Goal: Task Accomplishment & Management: Complete application form

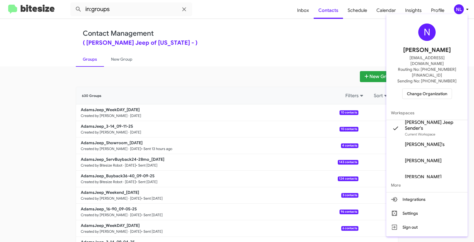
click at [418, 89] on span "Change Organization" at bounding box center [427, 94] width 40 height 10
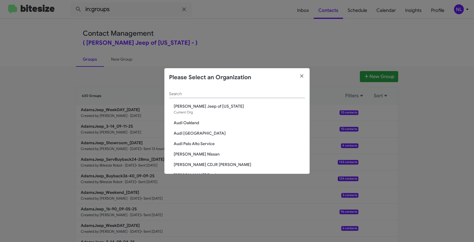
click at [250, 96] on input "Search" at bounding box center [237, 94] width 136 height 5
paste input "The Jeep Store"
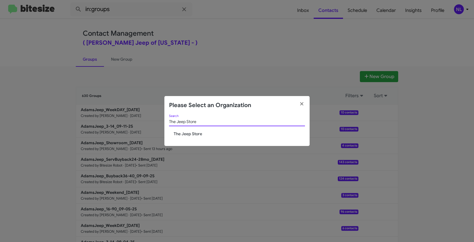
type input "The Jeep Store"
click at [181, 135] on span "The Jeep Store" at bounding box center [239, 134] width 131 height 6
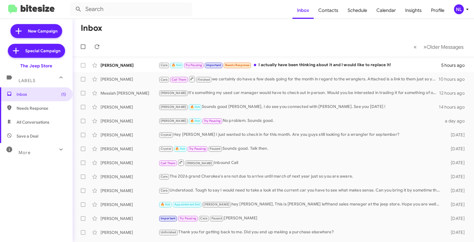
click at [457, 8] on div "NL" at bounding box center [459, 9] width 10 height 10
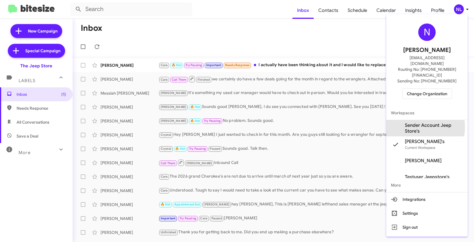
click at [413, 123] on span "Sender Account Jeep Store's" at bounding box center [434, 129] width 58 height 12
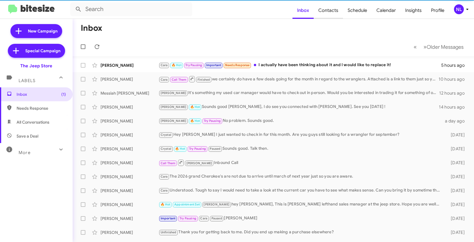
click at [331, 12] on span "Contacts" at bounding box center [328, 10] width 29 height 17
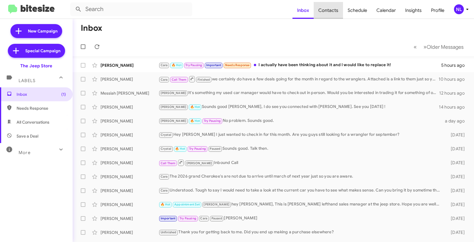
type input "in:groups"
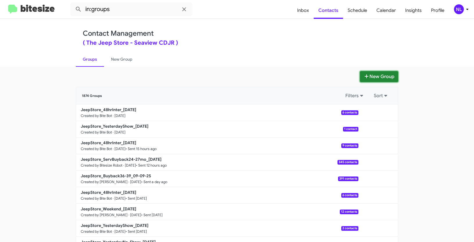
click at [374, 80] on button "New Group" at bounding box center [379, 76] width 38 height 11
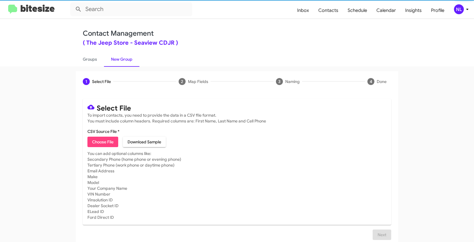
click at [99, 142] on span "Choose File" at bounding box center [102, 142] width 21 height 10
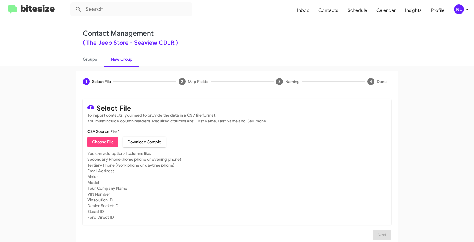
type input "JeepStore_1-30ServNeverSold_09-11-25"
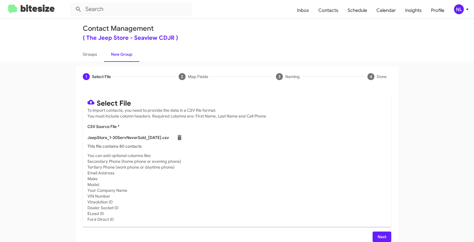
scroll to position [12, 0]
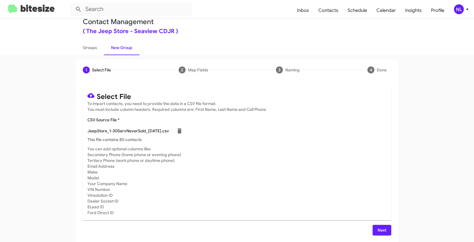
click at [375, 228] on button "Next" at bounding box center [382, 230] width 19 height 10
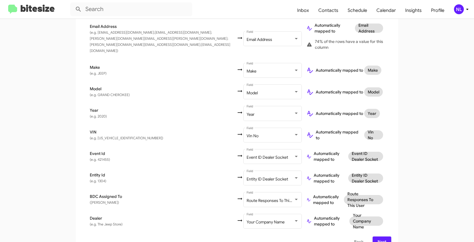
scroll to position [319, 0]
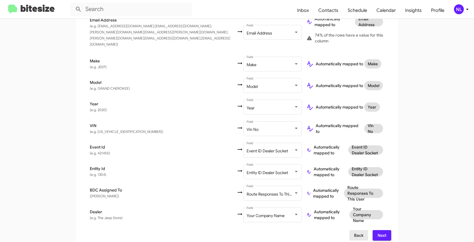
click at [354, 230] on span "Back" at bounding box center [358, 235] width 9 height 10
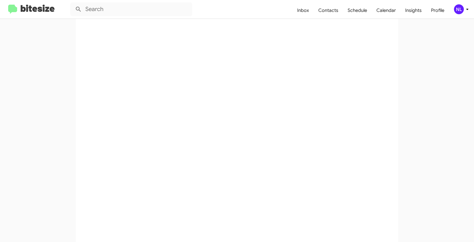
scroll to position [0, 0]
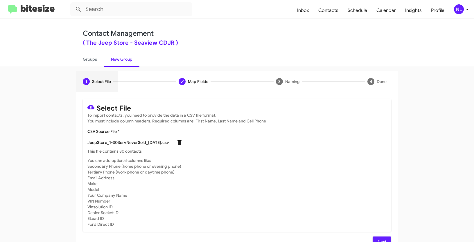
click at [178, 144] on icon at bounding box center [179, 142] width 7 height 7
checkbox input "false"
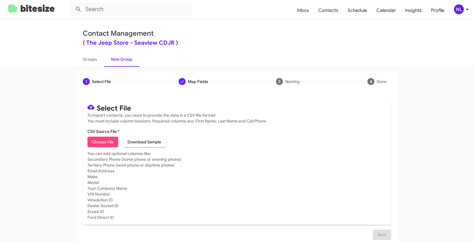
click at [99, 140] on span "Choose File" at bounding box center [102, 142] width 21 height 10
type input "JeepStore_1-30ServNeverSold_09-11-25"
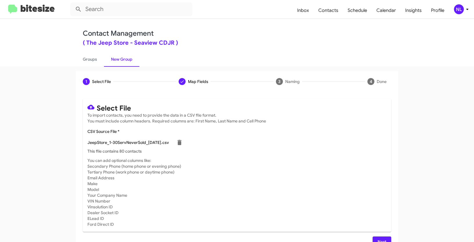
scroll to position [12, 0]
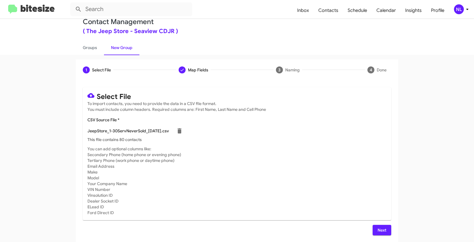
click at [375, 229] on button "Next" at bounding box center [382, 230] width 19 height 10
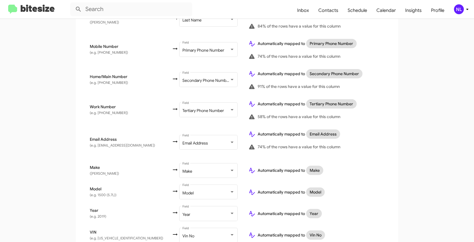
scroll to position [277, 0]
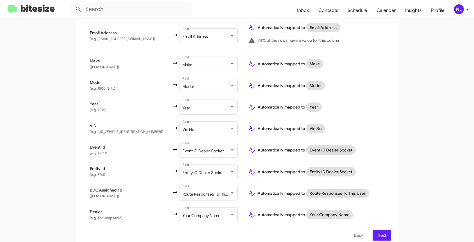
click at [379, 230] on span "Next" at bounding box center [381, 235] width 9 height 10
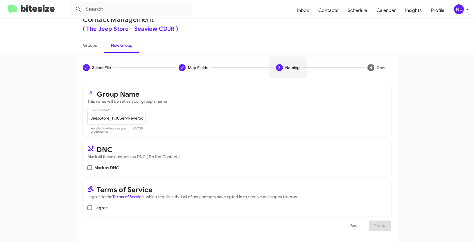
scroll to position [15, 0]
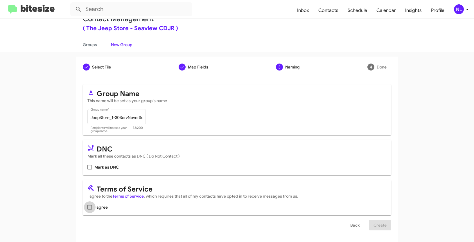
click at [94, 207] on span "I agree" at bounding box center [100, 207] width 13 height 7
click at [90, 210] on input "I agree" at bounding box center [89, 210] width 0 height 0
checkbox input "true"
click at [383, 227] on span "Create" at bounding box center [380, 225] width 13 height 10
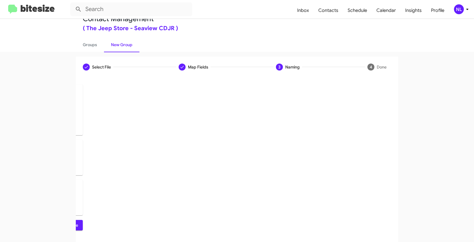
scroll to position [0, 0]
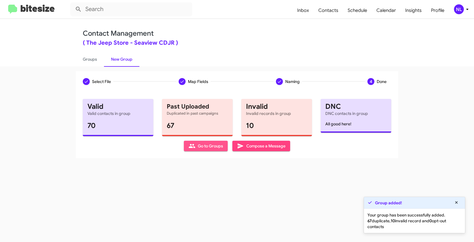
click at [200, 145] on span "Go to Groups" at bounding box center [206, 146] width 35 height 10
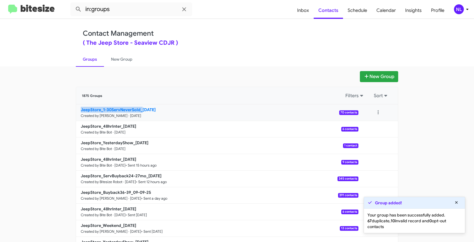
drag, startPoint x: 50, startPoint y: 111, endPoint x: 140, endPoint y: 107, distance: 90.2
click at [140, 107] on app-groups "New Group 1875 Groups Filters Sort JeepStore_1-30ServNeverSold_09-11-25 Created…" at bounding box center [237, 178] width 474 height 214
copy b "JeepStore_1-30ServNeverSold_"
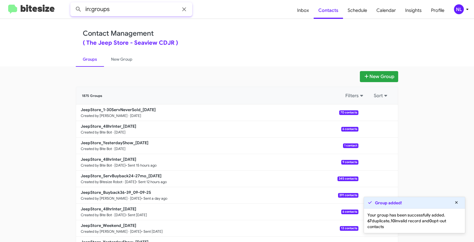
click at [133, 12] on input "in:groups" at bounding box center [131, 9] width 122 height 14
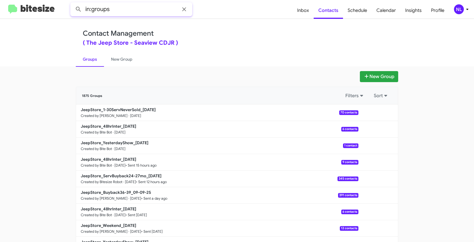
paste input "JeepStore_1-30ServNeverSold_"
type input "in:groups JeepStore_1-30ServNeverSold_"
click at [73, 3] on button at bounding box center [79, 9] width 12 height 12
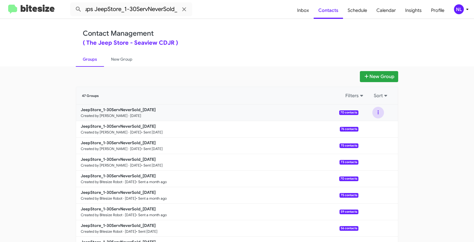
click at [374, 112] on button at bounding box center [378, 113] width 12 height 12
click at [369, 126] on button "View contacts" at bounding box center [361, 128] width 46 height 14
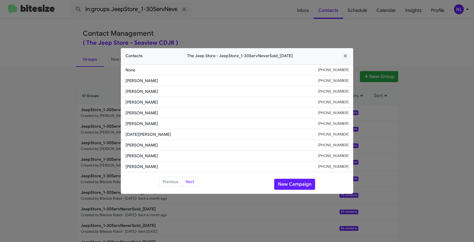
drag, startPoint x: 125, startPoint y: 124, endPoint x: 176, endPoint y: 128, distance: 51.3
click at [176, 128] on li "Jaclyn Mclaughlin +17329911337" at bounding box center [237, 124] width 232 height 11
copy span "Jaclyn Mclaughlin"
click at [289, 182] on button "New Campaign" at bounding box center [294, 184] width 41 height 11
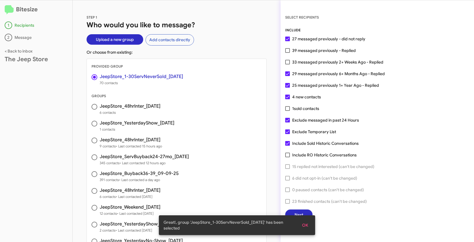
click at [308, 227] on span "OK" at bounding box center [305, 225] width 6 height 10
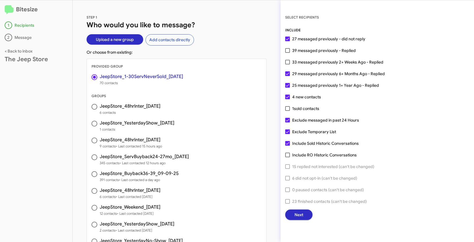
click at [287, 52] on span at bounding box center [287, 50] width 5 height 5
click at [287, 53] on input "39 messaged previously - Replied" at bounding box center [287, 53] width 0 height 0
checkbox input "true"
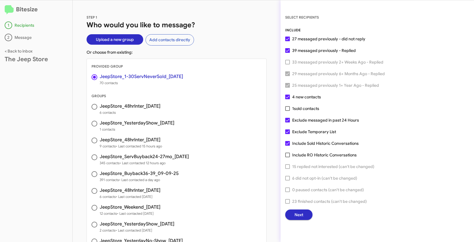
click at [301, 216] on span "Next" at bounding box center [299, 215] width 9 height 10
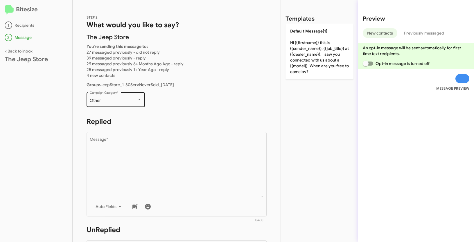
click at [118, 101] on div "Other" at bounding box center [113, 100] width 47 height 5
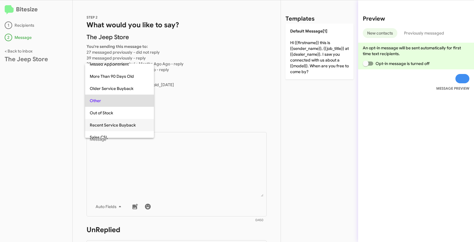
scroll to position [128, 0]
click at [117, 123] on span "Recent Service Buyback" at bounding box center [120, 124] width 60 height 12
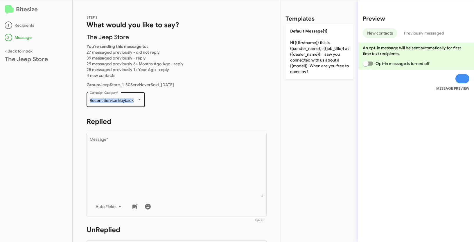
drag, startPoint x: 89, startPoint y: 99, endPoint x: 136, endPoint y: 102, distance: 46.9
click at [136, 102] on div "Recent Service Buyback Campaign Category *" at bounding box center [116, 99] width 58 height 16
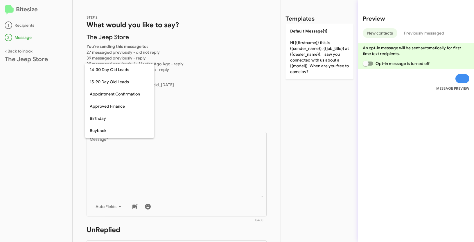
scroll to position [152, 0]
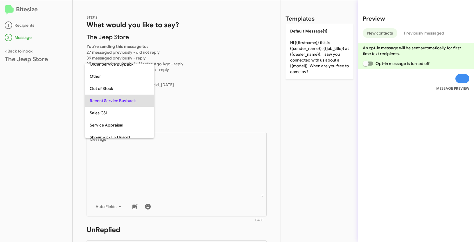
copy span "Recent Service Buyback"
click at [187, 169] on div at bounding box center [237, 121] width 474 height 242
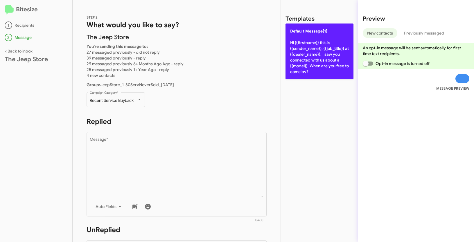
click at [314, 38] on p "Default Message[1] Hi {{firstname}} this is {{sender_name}}, {{job_title}} at {…" at bounding box center [320, 52] width 68 height 56
type textarea "Hi {{firstname}} this is {{sender_name}}, {{job_title}} at {{dealer_name}}. I s…"
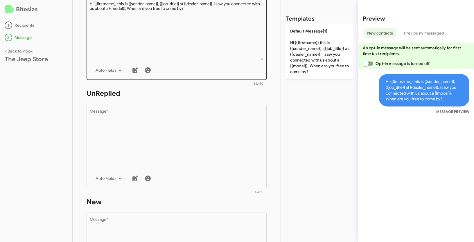
scroll to position [165, 0]
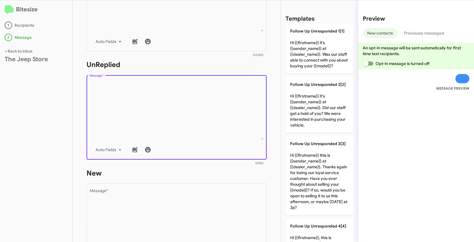
click at [198, 124] on textarea "Message *" at bounding box center [177, 110] width 174 height 59
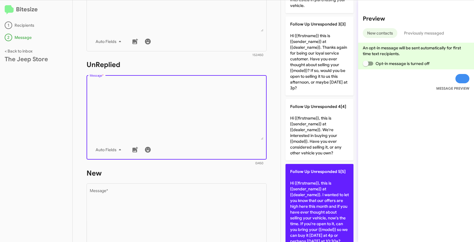
scroll to position [159, 0]
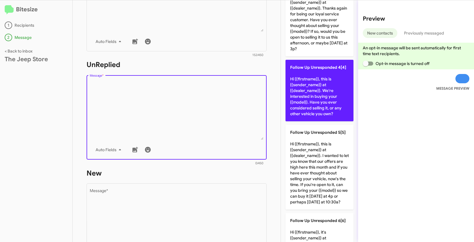
click at [314, 98] on p "Follow Up Unresponded 4[4] Hi {{firstname}}, this is {{sender_name}} at {{deale…" at bounding box center [320, 91] width 68 height 62
type textarea "Hi {{firstname}}, this is {{sender_name}} at {{dealer_name}}. We're interested …"
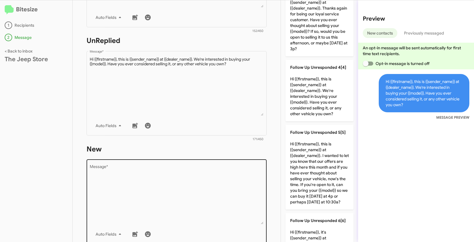
scroll to position [211, 0]
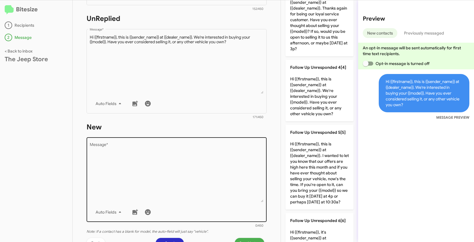
click at [182, 176] on textarea "Message *" at bounding box center [177, 172] width 174 height 59
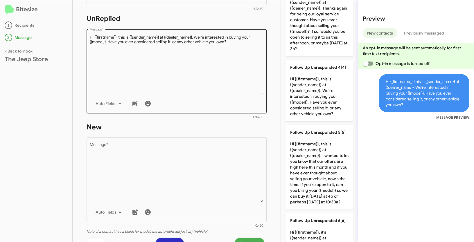
scroll to position [0, 0]
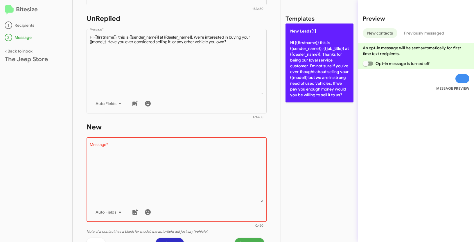
click at [309, 65] on p "New Leads[1] Hi {{firstname}} this is {{sender_name}}, {{job_title}} at {{deale…" at bounding box center [320, 63] width 68 height 79
type textarea "Hi {{firstname}} this is {{sender_name}}, {{job_title}} at {{dealer_name}}. Tha…"
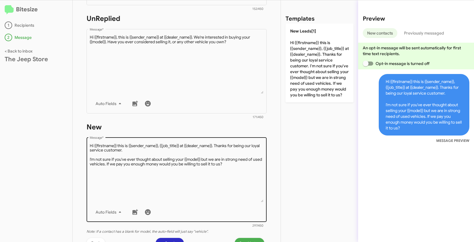
scroll to position [289, 0]
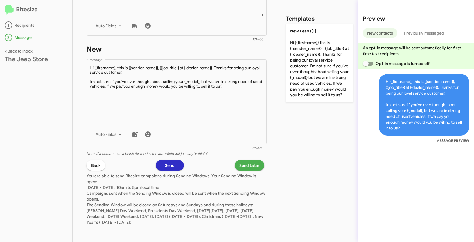
click at [253, 166] on span "Send Later" at bounding box center [249, 165] width 20 height 10
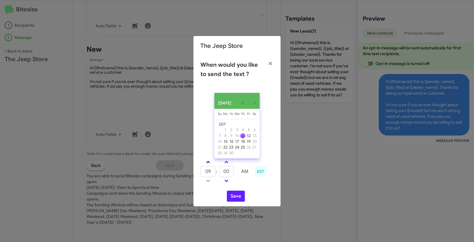
click at [207, 163] on span at bounding box center [208, 163] width 4 height 4
type input "01"
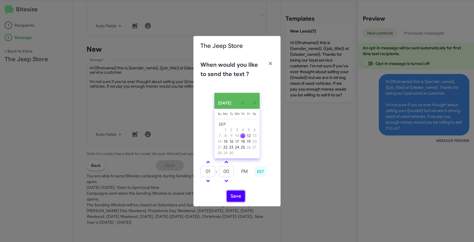
click at [234, 194] on button "Save" at bounding box center [236, 196] width 18 height 11
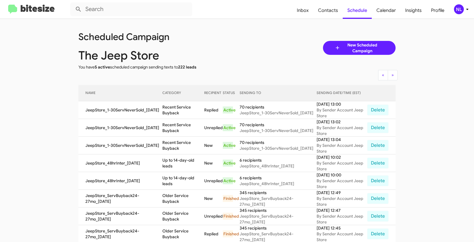
click at [456, 6] on div "NL" at bounding box center [459, 9] width 10 height 10
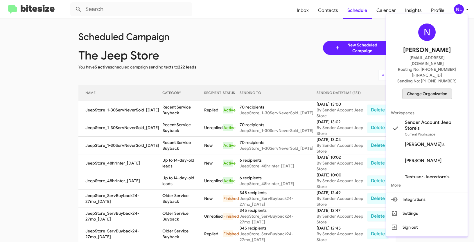
click at [419, 89] on span "Change Organization" at bounding box center [427, 94] width 40 height 10
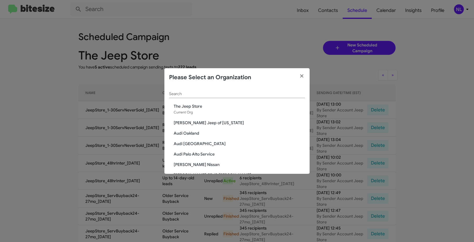
click at [223, 94] on input "Search" at bounding box center [237, 94] width 136 height 5
paste input "Toyota Marin"
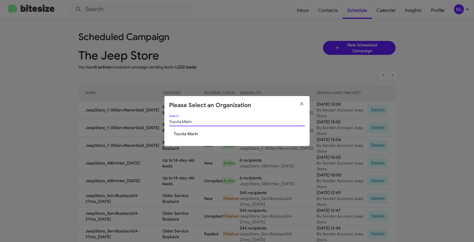
type input "Toyota Marin"
click at [188, 134] on span "Toyota Marin" at bounding box center [239, 134] width 131 height 6
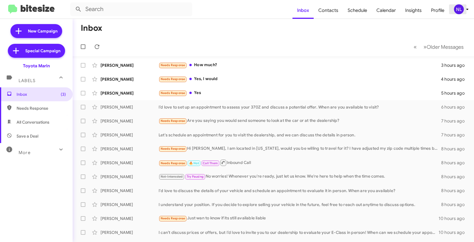
click at [460, 8] on div "NL" at bounding box center [459, 9] width 10 height 10
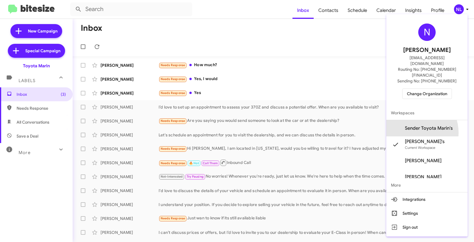
click at [419, 121] on span "Sender Toyota Marin's" at bounding box center [426, 128] width 81 height 16
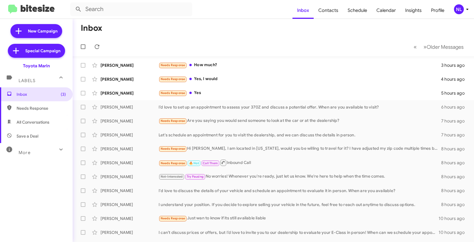
click at [462, 11] on div "NL" at bounding box center [459, 9] width 10 height 10
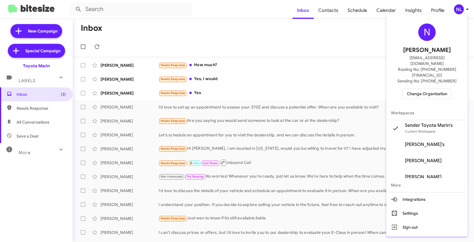
click at [297, 57] on div at bounding box center [237, 121] width 474 height 242
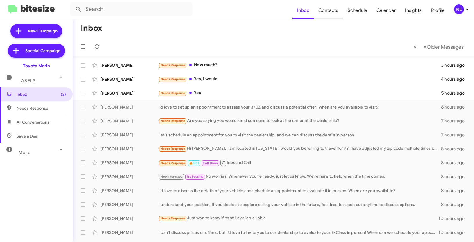
click at [329, 9] on span "Contacts" at bounding box center [328, 10] width 29 height 17
type input "in:groups"
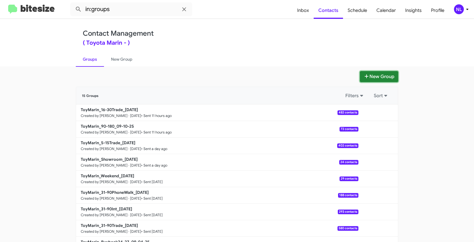
click at [372, 78] on button "New Group" at bounding box center [379, 76] width 38 height 11
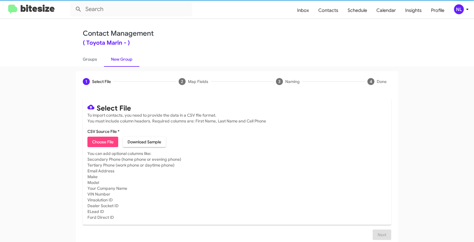
click at [109, 141] on span "Choose File" at bounding box center [102, 142] width 21 height 10
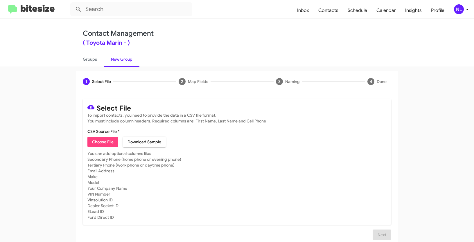
type input "Opt out open - Toyota Marin"
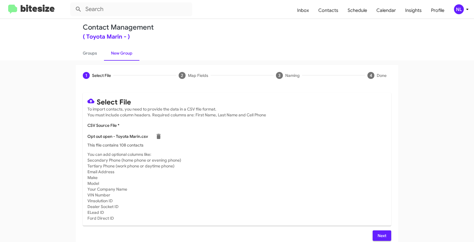
scroll to position [12, 0]
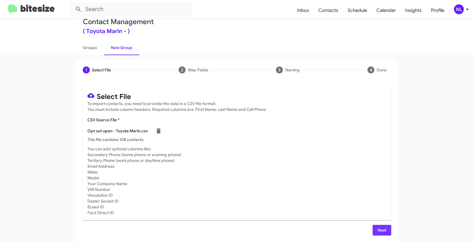
click at [380, 230] on span "Next" at bounding box center [381, 230] width 9 height 10
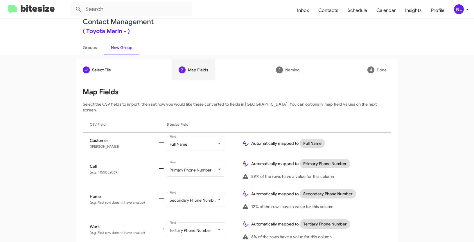
scroll to position [52, 0]
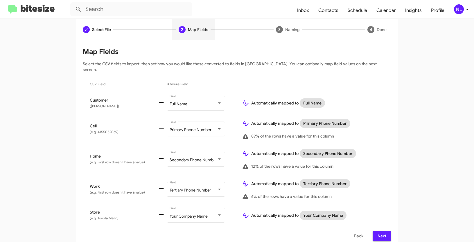
click at [379, 232] on span "Next" at bounding box center [381, 236] width 9 height 10
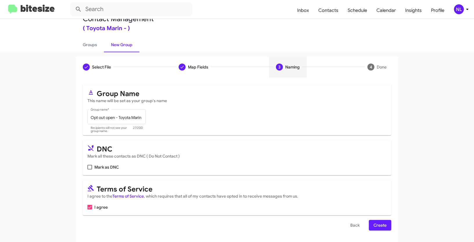
scroll to position [15, 0]
click at [87, 169] on span at bounding box center [89, 167] width 5 height 5
click at [89, 170] on input "Mark as DNC" at bounding box center [89, 170] width 0 height 0
checkbox input "true"
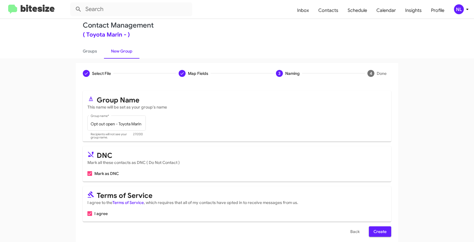
scroll to position [5, 0]
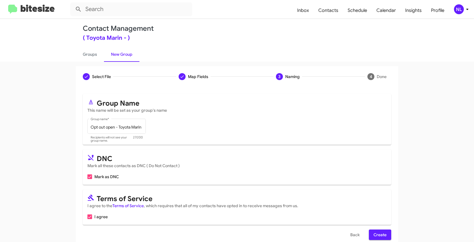
click at [382, 233] on span "Create" at bounding box center [380, 235] width 13 height 10
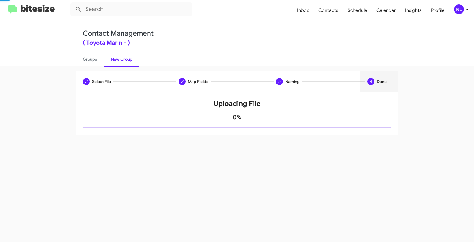
scroll to position [0, 0]
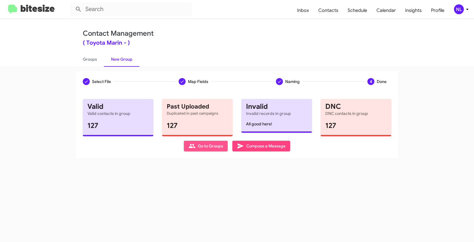
click at [213, 147] on span "Go to Groups" at bounding box center [206, 146] width 35 height 10
type input "in:groups"
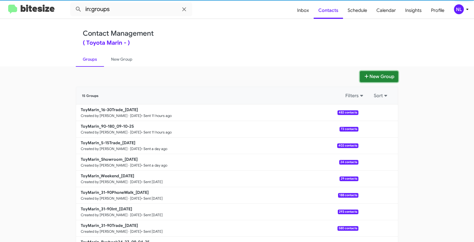
click at [378, 77] on button "New Group" at bounding box center [379, 76] width 38 height 11
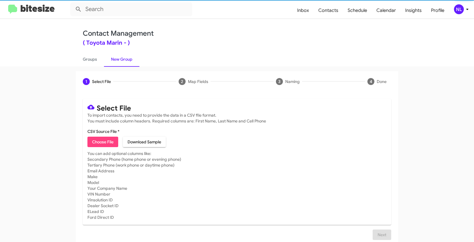
click at [105, 142] on span "Choose File" at bounding box center [102, 142] width 21 height 10
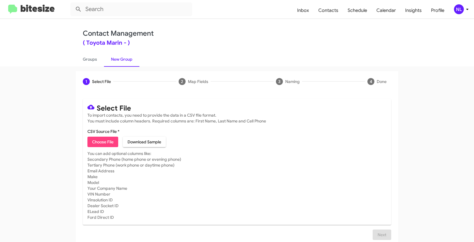
type input "Opt out dead - Toyota Marin"
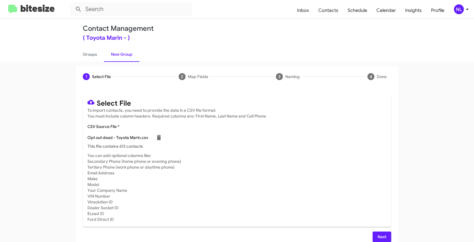
scroll to position [12, 0]
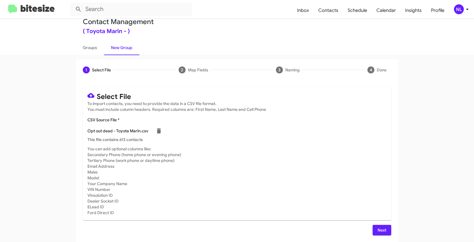
click at [380, 232] on span "Next" at bounding box center [381, 230] width 9 height 10
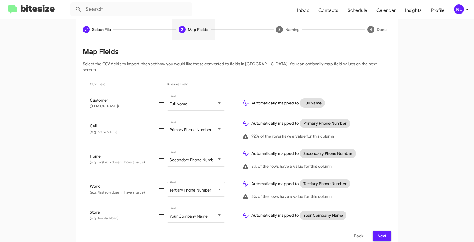
click at [379, 231] on span "Next" at bounding box center [381, 236] width 9 height 10
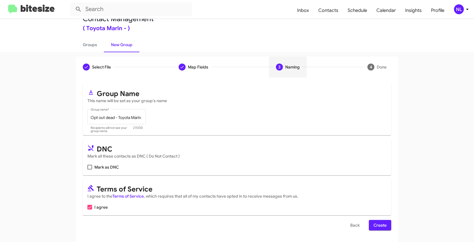
scroll to position [15, 0]
click at [91, 167] on label "Mark as DNC" at bounding box center [102, 167] width 31 height 7
click at [90, 170] on input "Mark as DNC" at bounding box center [89, 170] width 0 height 0
checkbox input "true"
click at [387, 227] on button "Create" at bounding box center [380, 225] width 22 height 10
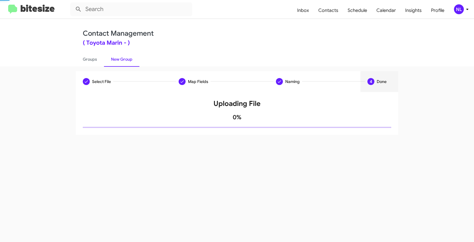
scroll to position [0, 0]
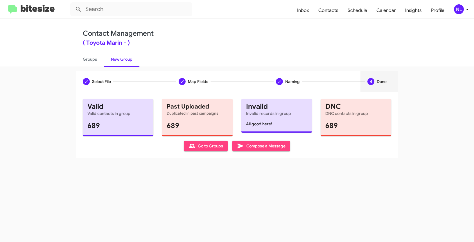
click at [192, 151] on span "Go to Groups" at bounding box center [206, 146] width 35 height 10
type input "in:groups"
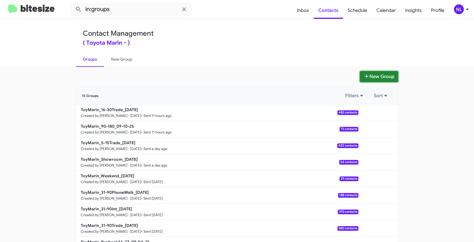
click at [382, 77] on button "New Group" at bounding box center [379, 76] width 38 height 11
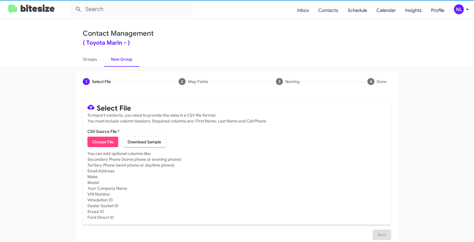
click at [100, 143] on span "Choose File" at bounding box center [102, 142] width 21 height 10
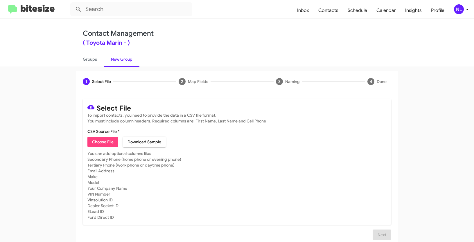
type input "Opt out delivered - Toyota Marin"
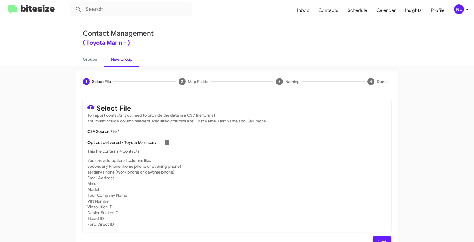
scroll to position [12, 0]
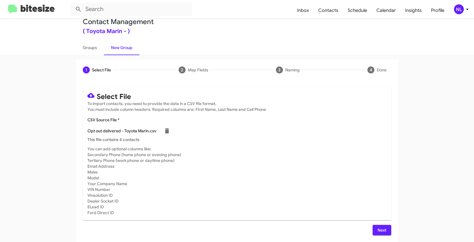
click at [381, 230] on span "Next" at bounding box center [381, 230] width 9 height 10
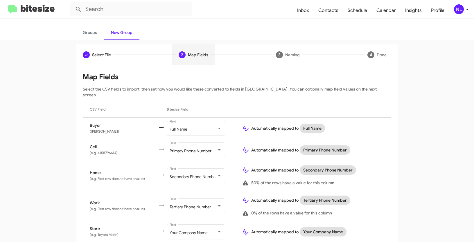
scroll to position [43, 0]
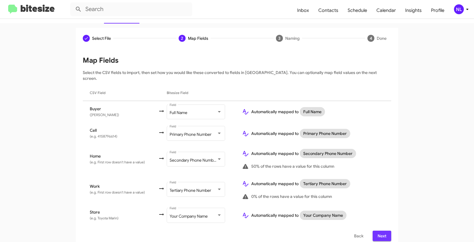
click at [384, 231] on span "Next" at bounding box center [381, 236] width 9 height 10
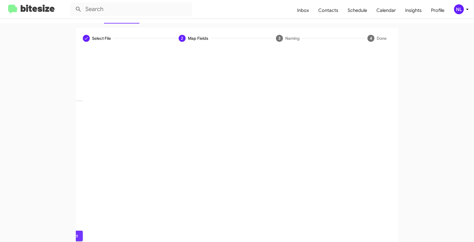
scroll to position [15, 0]
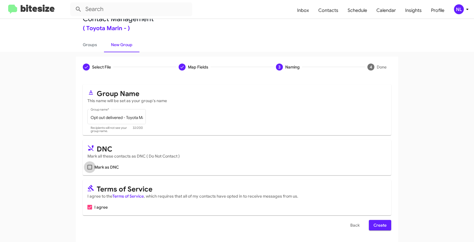
click at [87, 167] on span at bounding box center [89, 167] width 5 height 5
click at [89, 170] on input "Mark as DNC" at bounding box center [89, 170] width 0 height 0
checkbox input "true"
click at [380, 221] on span "Create" at bounding box center [380, 225] width 13 height 10
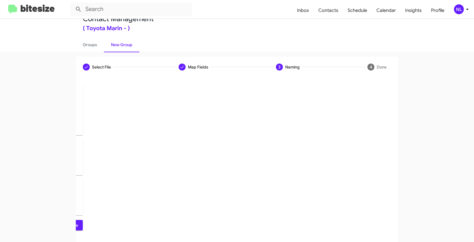
scroll to position [0, 0]
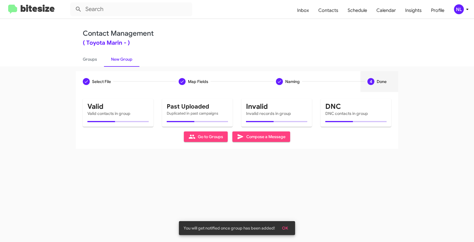
click at [287, 229] on span "OK" at bounding box center [285, 228] width 6 height 10
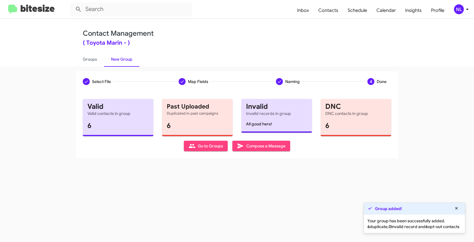
click at [205, 147] on span "Go to Groups" at bounding box center [206, 146] width 35 height 10
type input "in:groups"
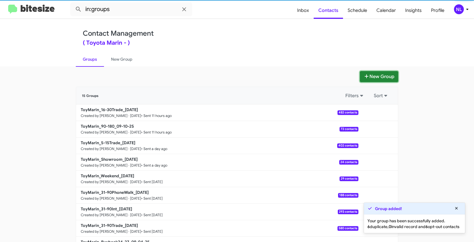
click at [380, 80] on button "New Group" at bounding box center [379, 76] width 38 height 11
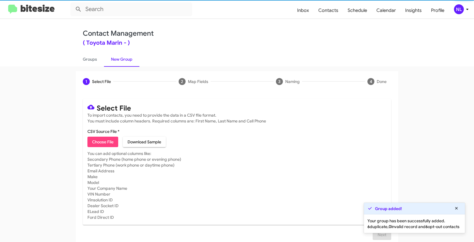
click at [109, 145] on span "Choose File" at bounding box center [102, 142] width 21 height 10
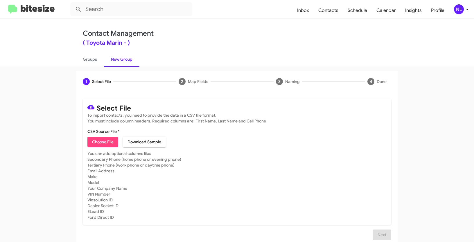
type input "ToyMarin_5-30_09-11-25"
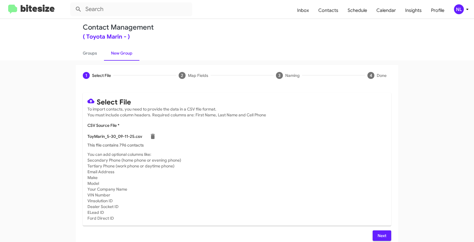
scroll to position [12, 0]
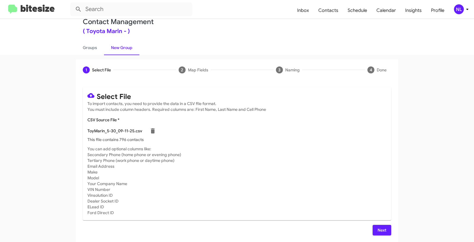
click at [385, 232] on button "Next" at bounding box center [382, 230] width 19 height 10
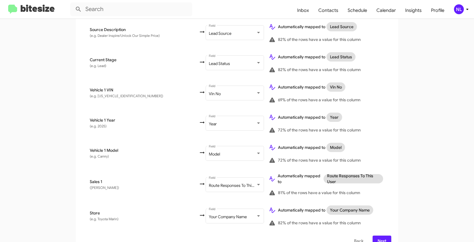
scroll to position [346, 0]
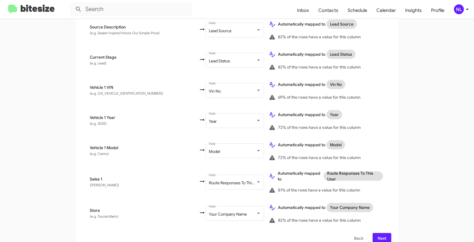
click at [379, 235] on span "Next" at bounding box center [381, 238] width 9 height 10
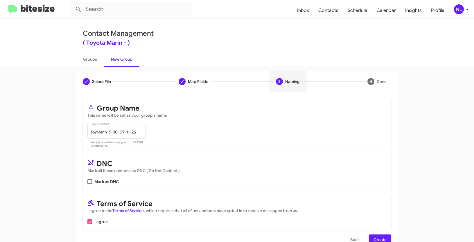
scroll to position [15, 0]
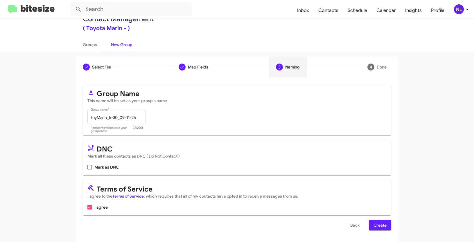
click at [381, 223] on span "Create" at bounding box center [380, 225] width 13 height 10
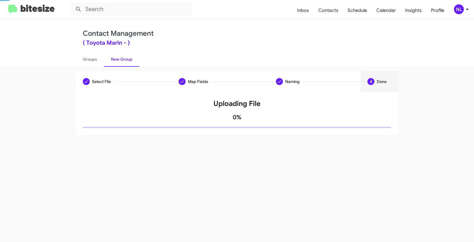
scroll to position [0, 0]
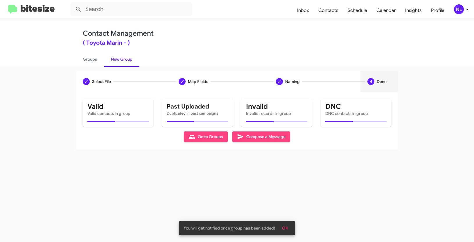
click at [286, 229] on span "OK" at bounding box center [285, 228] width 6 height 10
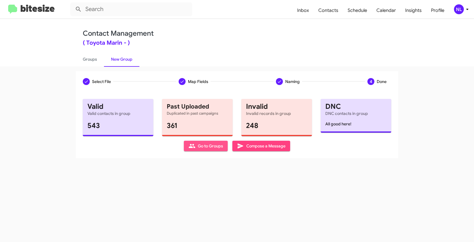
click at [211, 150] on span "Go to Groups" at bounding box center [206, 146] width 35 height 10
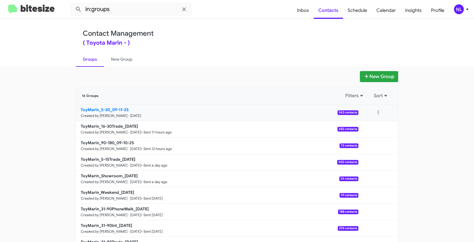
drag, startPoint x: 49, startPoint y: 107, endPoint x: 108, endPoint y: 108, distance: 59.6
click at [108, 108] on app-groups "New Group 16 Groups Filters Sort ToyMarin_5-30_09-11-25 Created by Nen Limbauan…" at bounding box center [237, 178] width 474 height 214
copy div "Filters Sort ToyMarin_5-30"
click at [131, 12] on input "in:groups" at bounding box center [131, 9] width 122 height 14
paste input "ToyMarin_5-30"
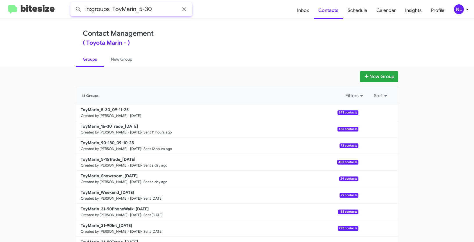
type input "in:groups ToyMarin_5-30"
click at [73, 3] on button at bounding box center [79, 9] width 12 height 12
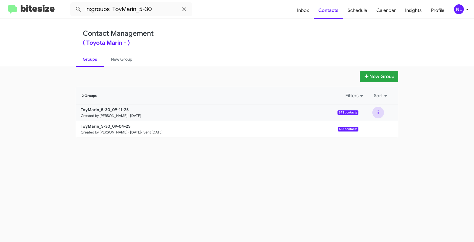
click at [376, 113] on button at bounding box center [378, 113] width 12 height 12
click at [373, 126] on button "View contacts" at bounding box center [361, 128] width 46 height 14
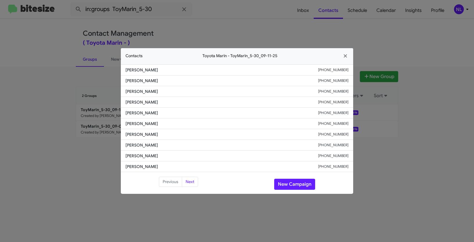
drag, startPoint x: 134, startPoint y: 71, endPoint x: 172, endPoint y: 73, distance: 37.8
click at [172, 73] on span "Alexandra Arntz" at bounding box center [222, 70] width 193 height 6
copy span "Alexandra Arntz"
click at [291, 180] on button "New Campaign" at bounding box center [294, 184] width 41 height 11
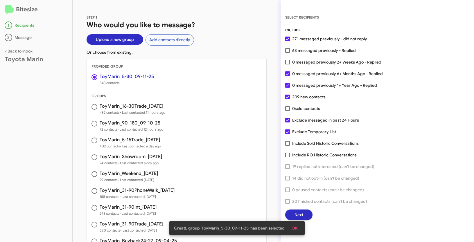
click at [294, 229] on span "OK" at bounding box center [295, 228] width 6 height 10
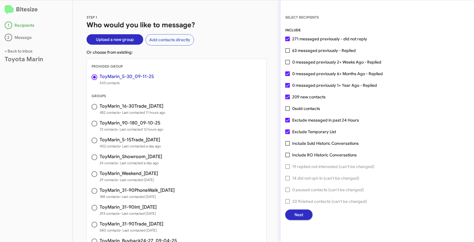
click at [298, 215] on span "Next" at bounding box center [299, 215] width 9 height 10
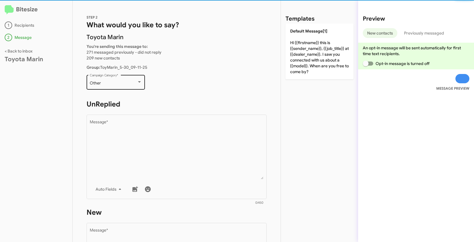
click at [110, 85] on div "Other" at bounding box center [113, 83] width 47 height 5
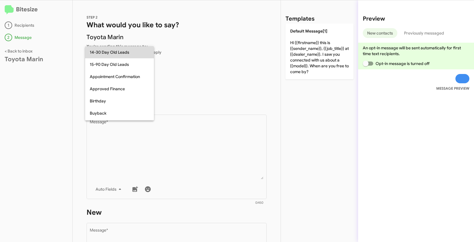
click at [103, 54] on span "14-30 Day Old Leads" at bounding box center [120, 52] width 60 height 12
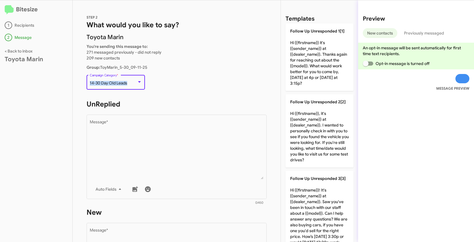
drag, startPoint x: 89, startPoint y: 81, endPoint x: 131, endPoint y: 84, distance: 41.9
click at [131, 84] on div "14-30 Day Old Leads" at bounding box center [113, 83] width 47 height 5
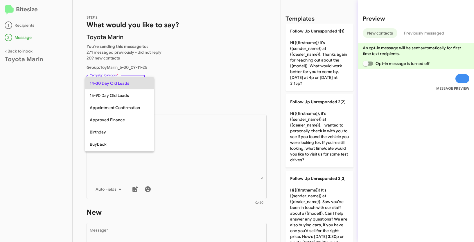
copy span "14-30 Day Old Leads"
click at [194, 155] on div at bounding box center [237, 121] width 474 height 242
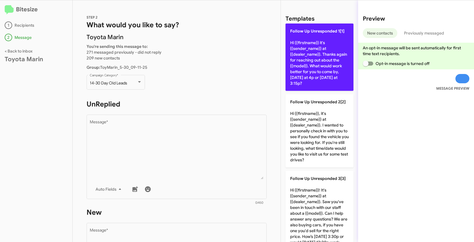
click at [315, 55] on p "Follow Up Unresponded 1[1] Hi {{firstname}} it's {{sender_name}} at {{dealer_na…" at bounding box center [320, 57] width 68 height 67
type textarea "Hi {{firstname}} it's {{sender_name}} at {{dealer_name}}. Thanks again for reac…"
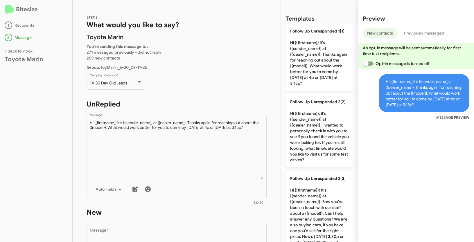
scroll to position [158, 0]
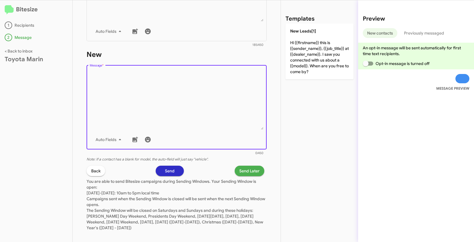
click at [192, 115] on textarea "Message *" at bounding box center [177, 100] width 174 height 59
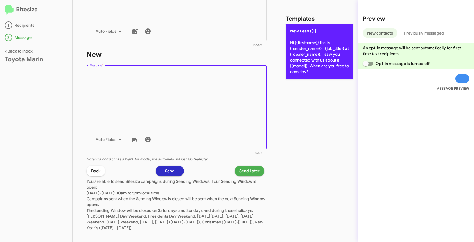
click at [303, 48] on p "New Leads[1] Hi {{firstname}} this is {{sender_name}}, {{job_title}} at {{deale…" at bounding box center [320, 52] width 68 height 56
type textarea "Hi {{firstname}} this is {{sender_name}}, {{job_title}} at {{dealer_name}}. I s…"
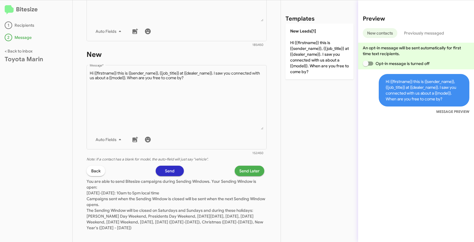
click at [241, 180] on span "You are able to send Bitesize campaigns during Sending Windows. Your Sending Wi…" at bounding box center [176, 205] width 179 height 52
click at [245, 176] on p "You are able to send Bitesize campaigns during Sending Windows. Your Sending Wi…" at bounding box center [177, 203] width 180 height 55
click at [245, 172] on span "Send Later" at bounding box center [249, 171] width 20 height 10
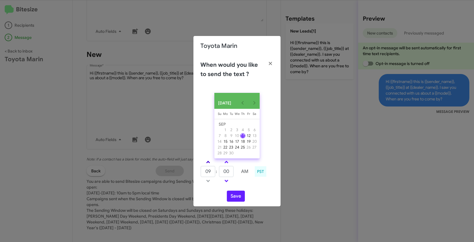
click at [207, 162] on link at bounding box center [208, 162] width 10 height 7
type input "10"
drag, startPoint x: 233, startPoint y: 173, endPoint x: 218, endPoint y: 171, distance: 14.7
click at [218, 171] on tr "10 : 00 AM" at bounding box center [226, 172] width 52 height 12
type input "17"
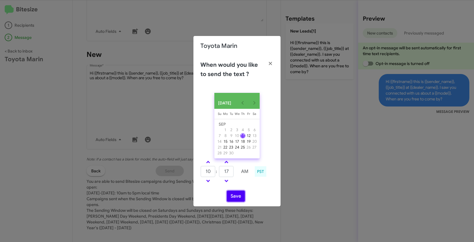
click at [240, 199] on button "Save" at bounding box center [236, 196] width 18 height 11
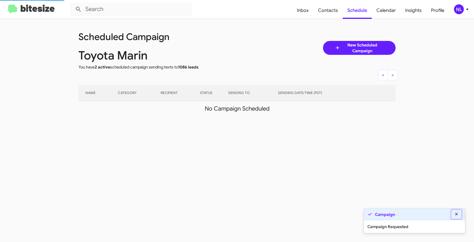
click at [458, 214] on icon at bounding box center [456, 214] width 5 height 4
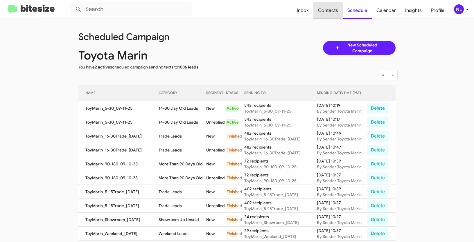
click at [328, 10] on span "Contacts" at bounding box center [327, 10] width 29 height 17
type input "in:groups"
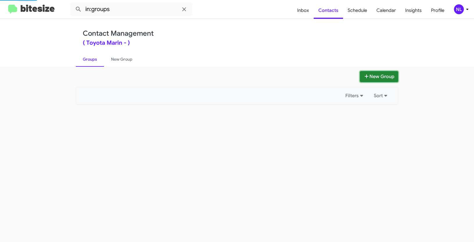
click at [384, 77] on button "New Group" at bounding box center [379, 76] width 38 height 11
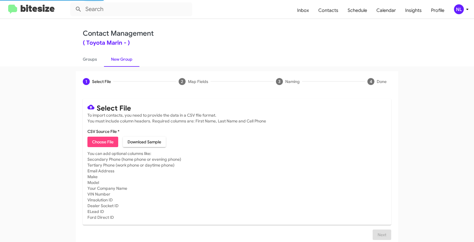
click at [109, 144] on span "Choose File" at bounding box center [102, 142] width 21 height 10
type input "ToyMarin_Buyback36-39_09-11-25"
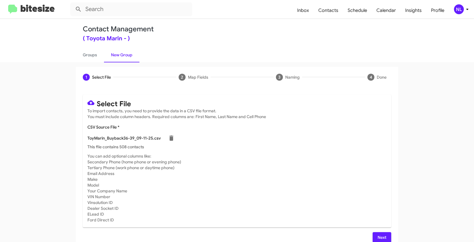
scroll to position [12, 0]
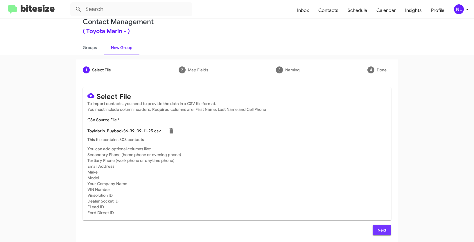
click at [380, 229] on span "Next" at bounding box center [381, 230] width 9 height 10
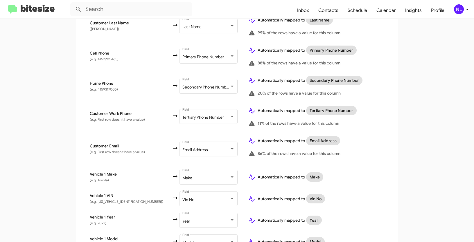
scroll to position [243, 0]
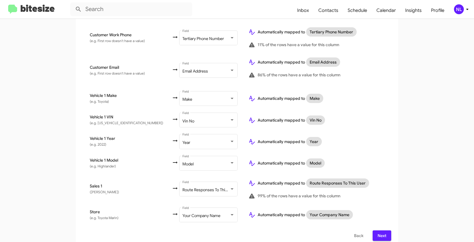
click at [382, 231] on span "Next" at bounding box center [381, 236] width 9 height 10
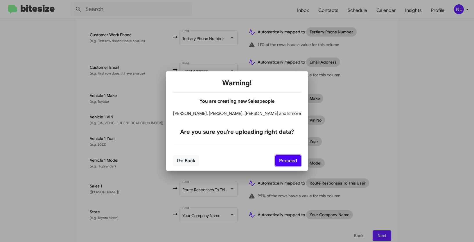
click at [278, 162] on button "Proceed" at bounding box center [288, 160] width 26 height 11
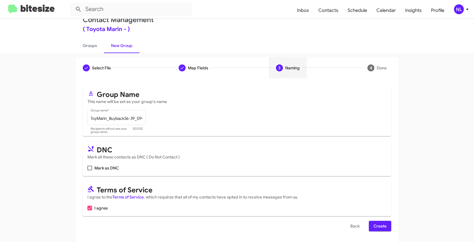
scroll to position [15, 0]
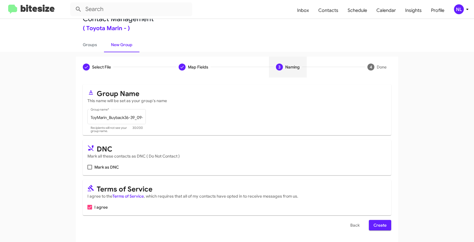
click at [376, 226] on span "Create" at bounding box center [380, 225] width 13 height 10
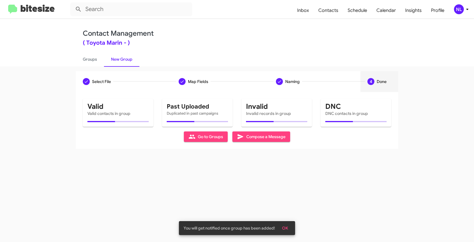
click at [288, 227] on button "OK" at bounding box center [284, 228] width 15 height 10
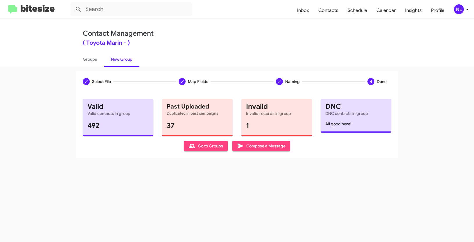
click at [208, 148] on span "Go to Groups" at bounding box center [206, 146] width 35 height 10
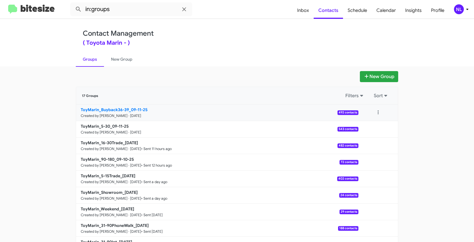
drag, startPoint x: 44, startPoint y: 112, endPoint x: 127, endPoint y: 110, distance: 82.8
click at [127, 110] on app-groups "New Group 17 Groups Filters Sort ToyMarin_Buyback36-39_09-11-25 Created by Nen …" at bounding box center [237, 178] width 474 height 214
copy b "ToyMarin_Buyback36-39"
click at [127, 10] on input "in:groups" at bounding box center [131, 9] width 122 height 14
paste input "ToyMarin_Buyback36-39"
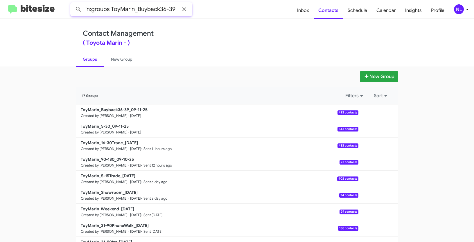
type input "in:groups ToyMarin_Buyback36-39"
click at [73, 3] on button at bounding box center [79, 9] width 12 height 12
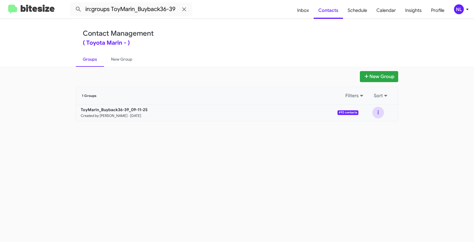
click at [380, 113] on button at bounding box center [378, 113] width 12 height 12
click at [373, 127] on button "View contacts" at bounding box center [361, 128] width 46 height 14
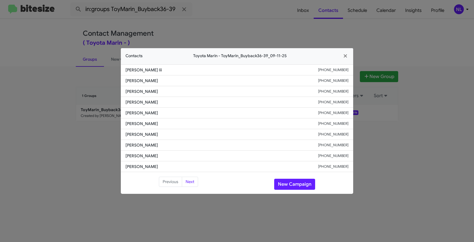
drag, startPoint x: 124, startPoint y: 112, endPoint x: 168, endPoint y: 116, distance: 44.1
click at [168, 116] on li "Leslie Dinwoodie +12132215401" at bounding box center [237, 113] width 232 height 11
copy span "Leslie Dinwoodie"
click at [296, 186] on button "New Campaign" at bounding box center [294, 184] width 41 height 11
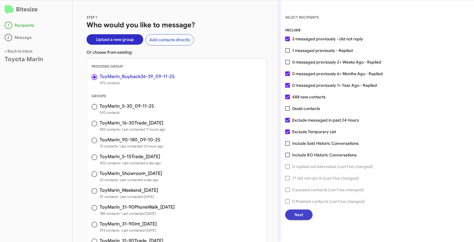
click at [300, 214] on span "Next" at bounding box center [299, 215] width 9 height 10
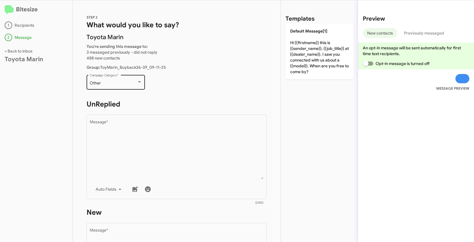
click at [112, 87] on div "Other Campaign Category *" at bounding box center [116, 82] width 52 height 16
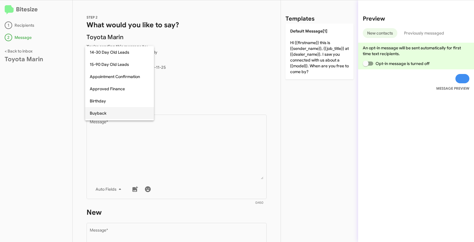
click at [105, 112] on span "Buyback" at bounding box center [120, 113] width 60 height 12
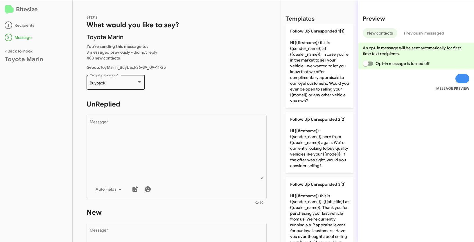
drag, startPoint x: 88, startPoint y: 85, endPoint x: 111, endPoint y: 84, distance: 23.0
click at [111, 84] on div "Buyback Campaign Category *" at bounding box center [116, 82] width 58 height 16
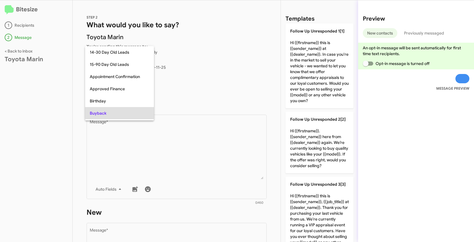
scroll to position [30, 0]
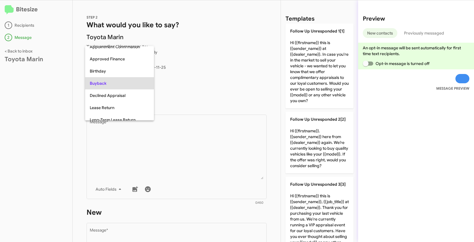
copy span "Buyback"
click at [189, 145] on div at bounding box center [237, 121] width 474 height 242
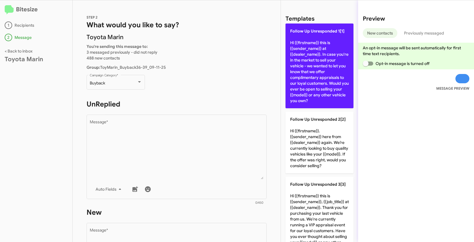
click at [311, 56] on p "Follow Up Unresponded 1[1] Hi {{firstname}} this is {{sender_name}} at {{dealer…" at bounding box center [320, 66] width 68 height 85
type textarea "Hi {{firstname}} this is {{sender_name}} at {{dealer_name}}. In case you're in …"
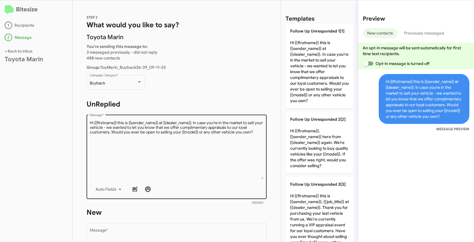
scroll to position [48, 0]
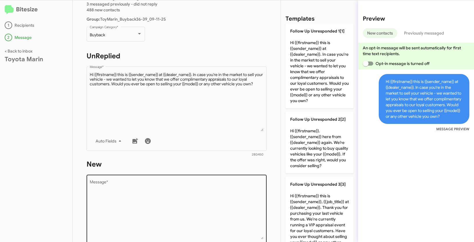
click at [168, 181] on textarea "Message *" at bounding box center [177, 209] width 174 height 59
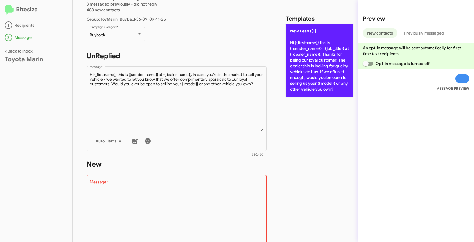
click at [309, 52] on p "New Leads[1] Hi {{firstname}} this is {{sender_name}}, {{job_title}} at {{deale…" at bounding box center [320, 60] width 68 height 73
type textarea "Hi {{firstname}} this is {{sender_name}}, {{job_title}} at {{dealer_name}}. Tha…"
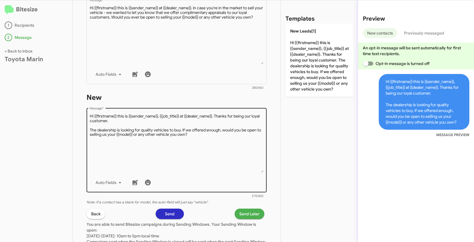
scroll to position [153, 0]
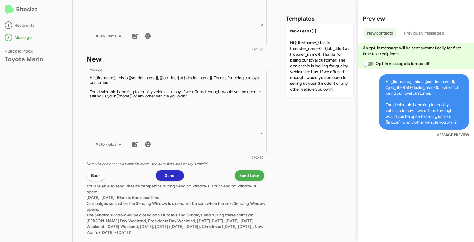
click at [246, 174] on span "Send Later" at bounding box center [249, 176] width 20 height 10
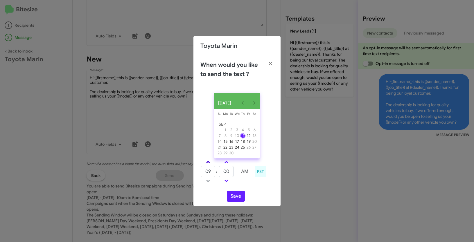
click at [210, 163] on link at bounding box center [208, 162] width 10 height 7
type input "10"
click at [217, 171] on tr "10 : 00 AM" at bounding box center [226, 172] width 52 height 12
type input "57"
click at [238, 198] on button "Save" at bounding box center [236, 196] width 18 height 11
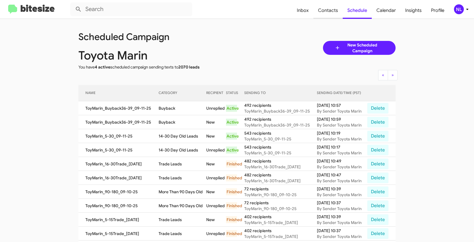
click at [334, 11] on span "Contacts" at bounding box center [327, 10] width 29 height 17
type input "in:groups"
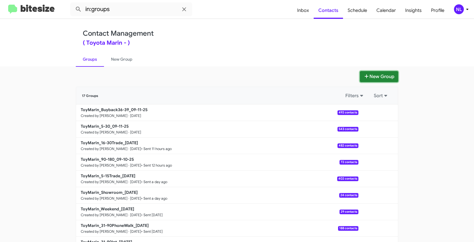
click at [375, 78] on button "New Group" at bounding box center [379, 76] width 38 height 11
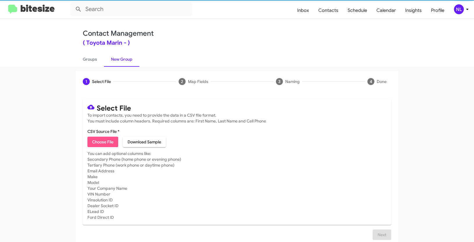
click at [92, 144] on span "Choose File" at bounding box center [102, 142] width 21 height 10
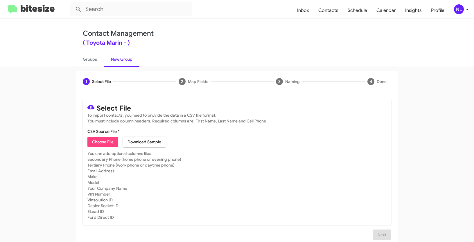
type input "ToyMarin_31-90Trade_09-11-25"
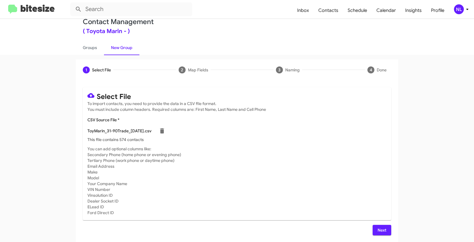
scroll to position [12, 0]
click at [379, 230] on span "Next" at bounding box center [381, 230] width 9 height 10
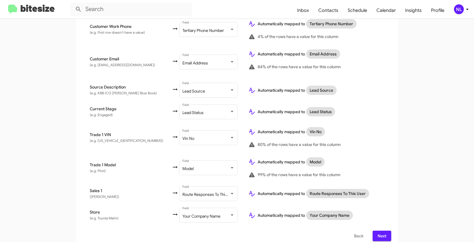
scroll to position [234, 0]
click at [379, 231] on span "Next" at bounding box center [381, 236] width 9 height 10
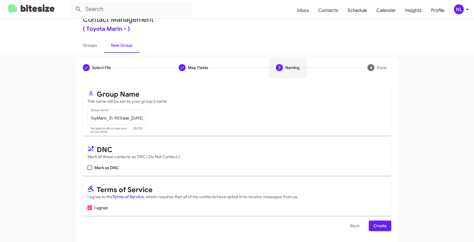
scroll to position [15, 0]
click at [378, 224] on span "Create" at bounding box center [380, 225] width 13 height 10
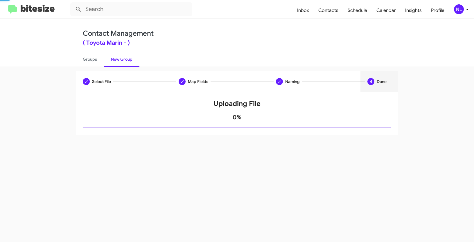
scroll to position [0, 0]
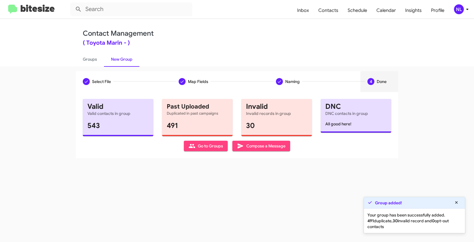
click at [206, 149] on span "Go to Groups" at bounding box center [206, 146] width 35 height 10
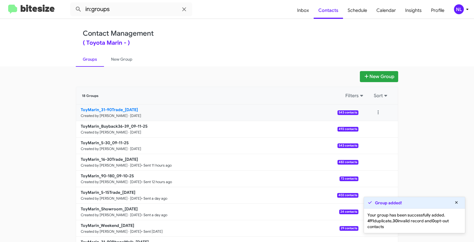
drag, startPoint x: 45, startPoint y: 102, endPoint x: 124, endPoint y: 109, distance: 79.4
click at [124, 109] on app-groups "New Group 18 Groups Filters Sort ToyMarin_31-90Trade_09-11-25 Created by Nen Li…" at bounding box center [237, 178] width 474 height 214
click at [33, 109] on app-groups "New Group 18 Groups Filters Sort ToyMarin_31-90Trade_09-11-25 Created by Nen Li…" at bounding box center [237, 178] width 474 height 214
drag, startPoint x: 38, startPoint y: 112, endPoint x: 123, endPoint y: 109, distance: 84.9
click at [123, 109] on app-groups "New Group 18 Groups Filters Sort ToyMarin_31-90Trade_09-11-25 Created by Nen Li…" at bounding box center [237, 178] width 474 height 214
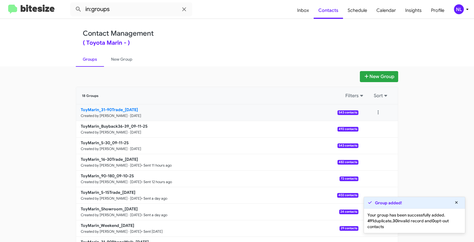
copy b "ToyMarin_31-90Trade_"
click at [124, 10] on input "in:groups" at bounding box center [131, 9] width 122 height 14
paste input "ToyMarin_31-90Trade_"
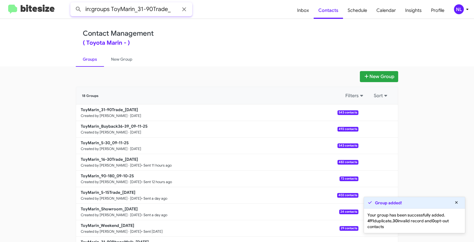
type input "in:groups ToyMarin_31-90Trade_"
click at [73, 3] on button at bounding box center [79, 9] width 12 height 12
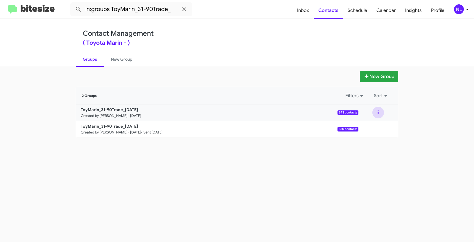
click at [379, 112] on button at bounding box center [378, 113] width 12 height 12
click at [374, 130] on button "View contacts" at bounding box center [361, 128] width 46 height 14
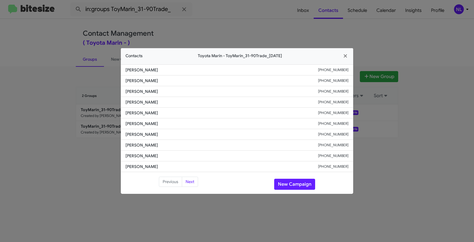
drag, startPoint x: 127, startPoint y: 124, endPoint x: 172, endPoint y: 126, distance: 44.5
click at [172, 126] on li "Wendy Murphy +14155310871" at bounding box center [237, 124] width 232 height 11
copy span "Wendy Murphy"
click at [289, 184] on button "New Campaign" at bounding box center [294, 184] width 41 height 11
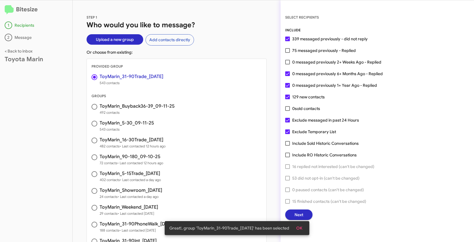
click at [304, 229] on button "OK" at bounding box center [299, 228] width 15 height 10
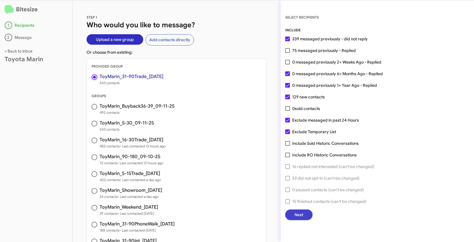
click at [299, 215] on span "Next" at bounding box center [299, 215] width 9 height 10
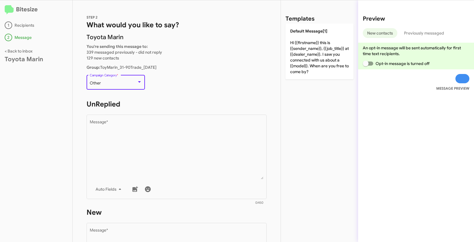
click at [128, 83] on div "Other" at bounding box center [113, 83] width 47 height 5
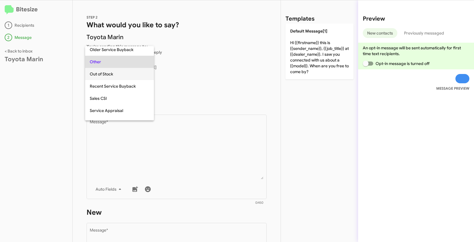
scroll to position [211, 0]
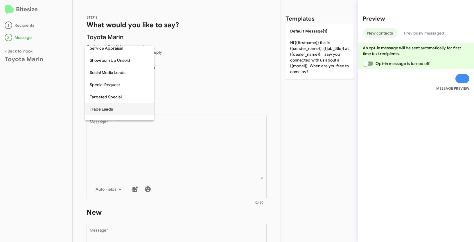
click at [113, 111] on span "Trade Leads" at bounding box center [120, 109] width 60 height 12
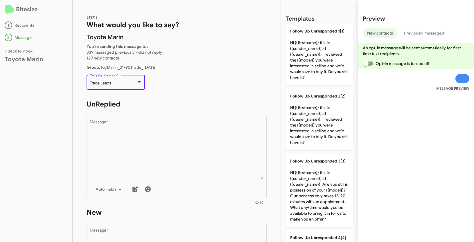
drag, startPoint x: 90, startPoint y: 83, endPoint x: 114, endPoint y: 84, distance: 24.7
click at [114, 84] on div "Trade Leads" at bounding box center [113, 83] width 47 height 5
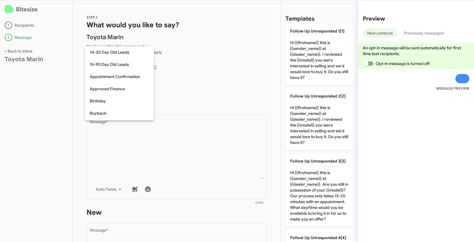
scroll to position [237, 0]
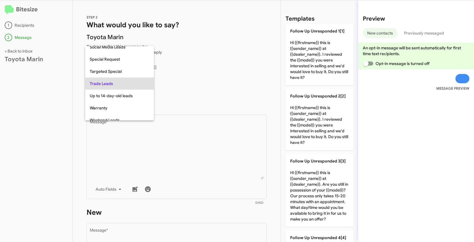
copy span "Trade Leads"
click at [189, 158] on div at bounding box center [237, 121] width 474 height 242
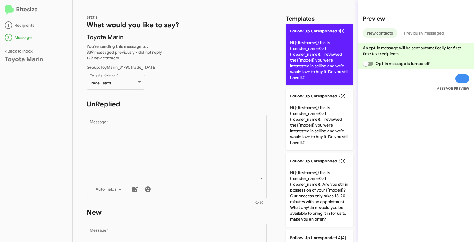
click at [314, 48] on p "Follow Up Unresponded 1[1] Hi {{firstname}} this is {{sender_name}} at {{dealer…" at bounding box center [320, 55] width 68 height 62
type textarea "Hi {{firstname}} this is {{sender_name}} at {{dealer_name}}. I reviewed the {{m…"
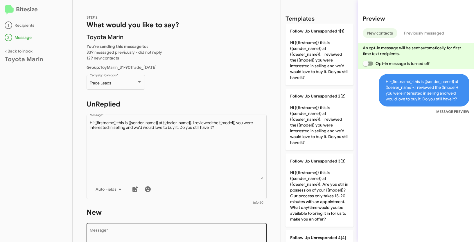
scroll to position [105, 0]
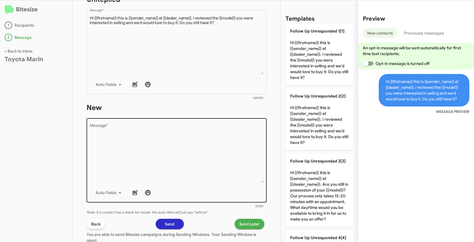
click at [177, 168] on textarea "Message *" at bounding box center [177, 153] width 174 height 59
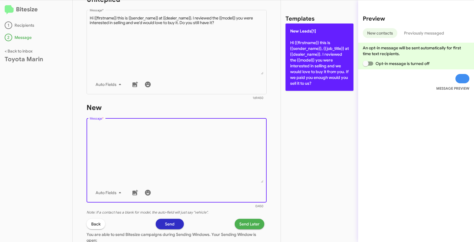
click at [303, 60] on p "New Leads[1] Hi {{firstname}} this is {{sender_name}}, {{job_title}} at {{deale…" at bounding box center [320, 57] width 68 height 67
type textarea "Hi {{firstname}} this is {{sender_name}}, {{job_title}} at {{dealer_name}}. I r…"
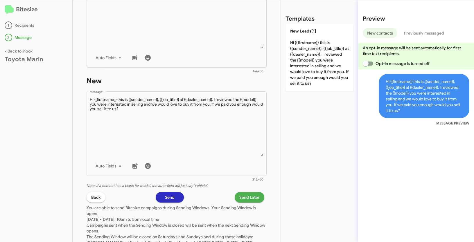
scroll to position [164, 0]
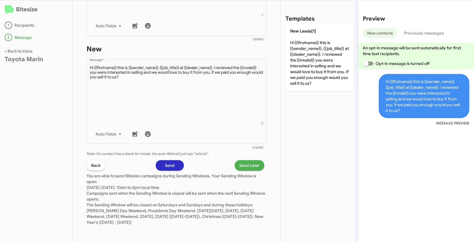
click at [239, 166] on span "Send Later" at bounding box center [249, 165] width 20 height 10
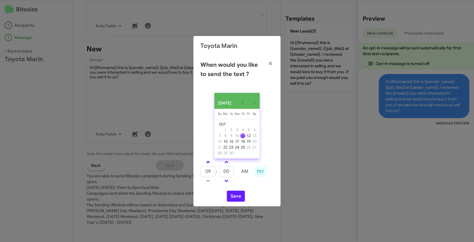
click at [209, 164] on link at bounding box center [208, 162] width 10 height 7
type input "10"
drag, startPoint x: 232, startPoint y: 173, endPoint x: 219, endPoint y: 171, distance: 13.4
click at [219, 171] on td "00" at bounding box center [226, 172] width 15 height 12
type input "37"
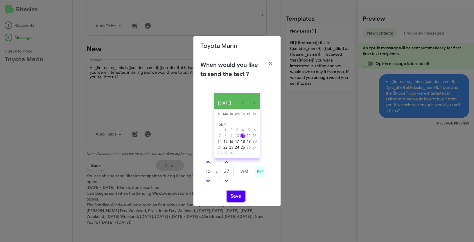
click at [240, 201] on button "Save" at bounding box center [236, 196] width 18 height 11
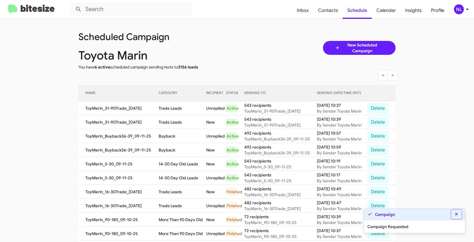
click at [455, 214] on icon at bounding box center [456, 214] width 5 height 4
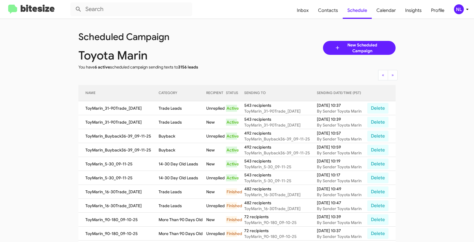
click at [465, 9] on icon at bounding box center [467, 9] width 7 height 7
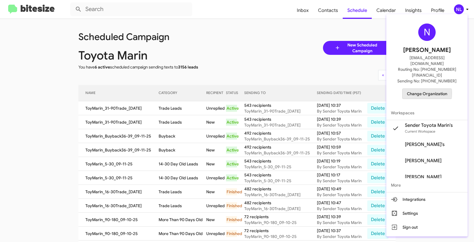
click at [426, 89] on span "Change Organization" at bounding box center [427, 94] width 40 height 10
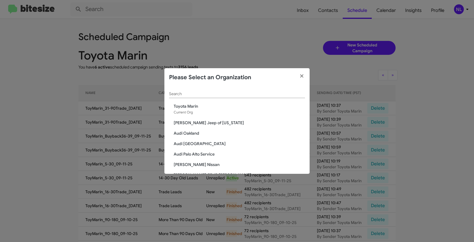
click at [278, 96] on input "Search" at bounding box center [237, 94] width 136 height 5
paste input "Vin Devers Autohaus"
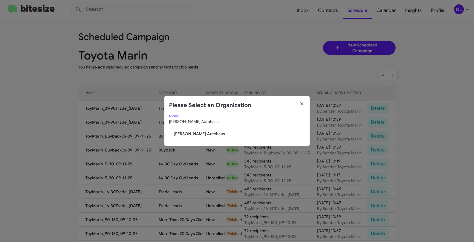
type input "Vin Devers Autohaus"
click at [186, 134] on span "Vin Devers Autohaus" at bounding box center [239, 134] width 131 height 6
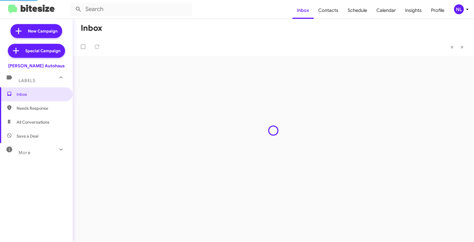
click at [458, 12] on div "NL" at bounding box center [459, 9] width 10 height 10
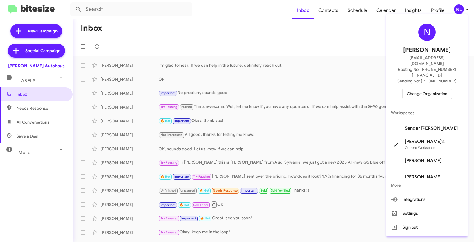
click at [420, 126] on span "Sender [PERSON_NAME]" at bounding box center [431, 129] width 53 height 6
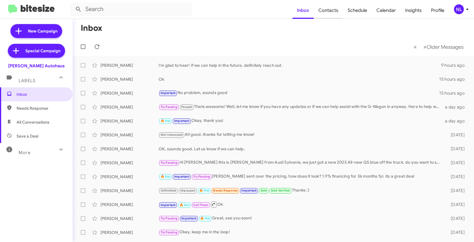
click at [329, 10] on span "Contacts" at bounding box center [328, 10] width 29 height 17
type input "in:groups"
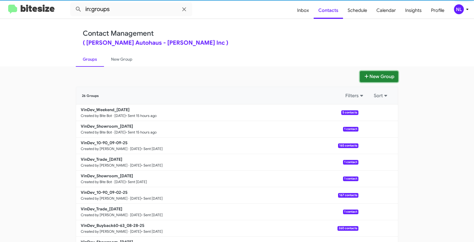
click at [383, 78] on button "New Group" at bounding box center [379, 76] width 38 height 11
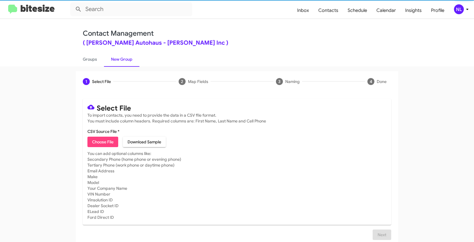
click at [116, 146] on button "Choose File" at bounding box center [102, 142] width 31 height 10
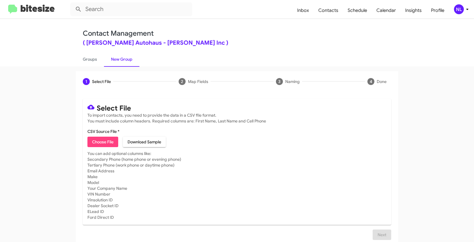
type input "VinDev_Buyback36-39_09-11-25"
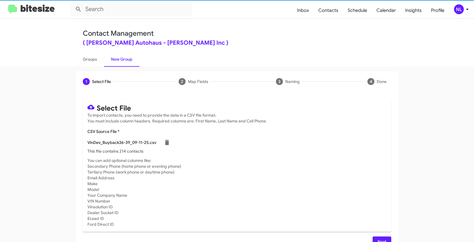
scroll to position [12, 0]
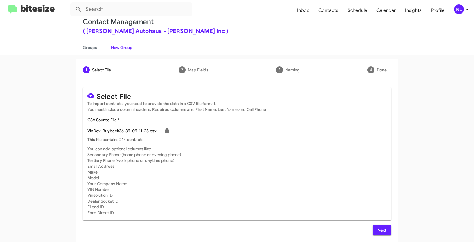
click at [382, 230] on span "Next" at bounding box center [381, 230] width 9 height 10
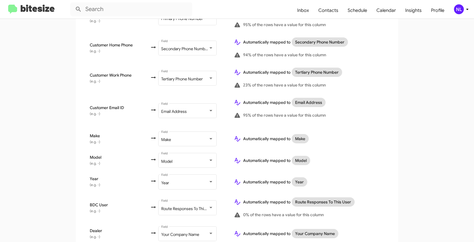
scroll to position [221, 0]
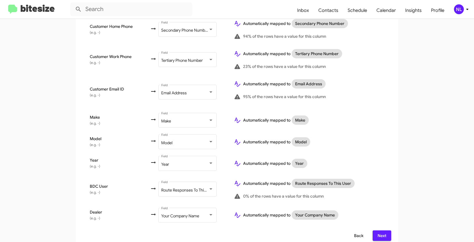
click at [356, 231] on span "Back" at bounding box center [358, 236] width 9 height 10
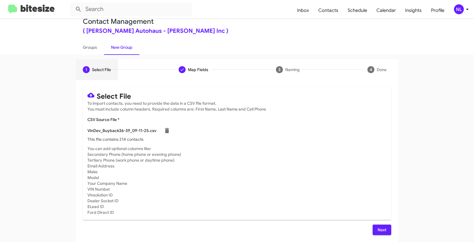
scroll to position [0, 0]
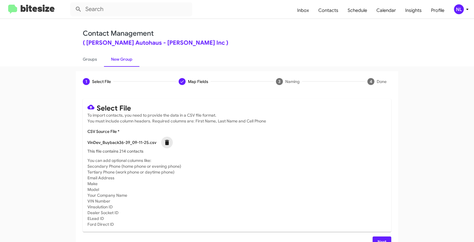
click at [165, 143] on icon at bounding box center [167, 142] width 4 height 5
checkbox input "false"
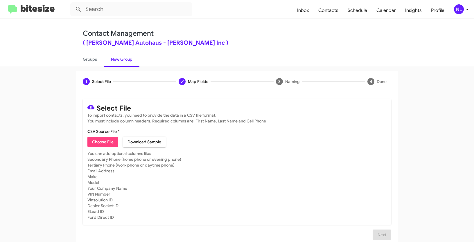
click at [102, 143] on span "Choose File" at bounding box center [102, 142] width 21 height 10
type input "VinDev_Buyback36-39_09-11-25"
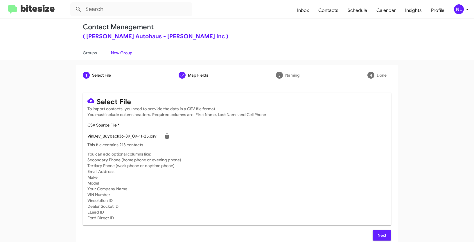
scroll to position [12, 0]
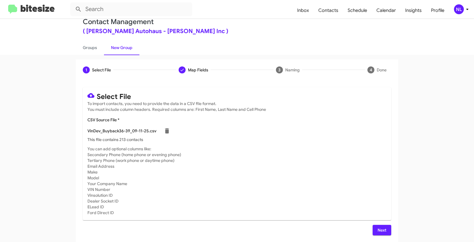
click at [382, 232] on span "Next" at bounding box center [381, 230] width 9 height 10
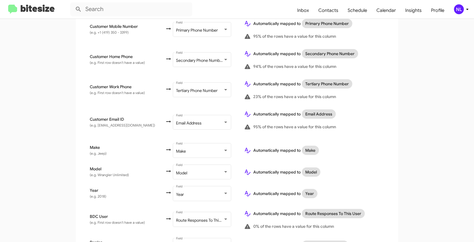
scroll to position [221, 0]
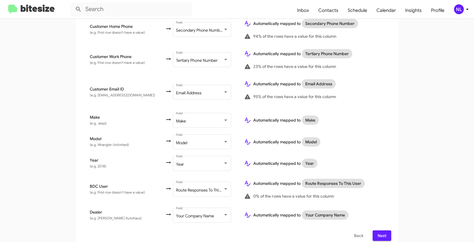
click at [382, 231] on span "Next" at bounding box center [381, 236] width 9 height 10
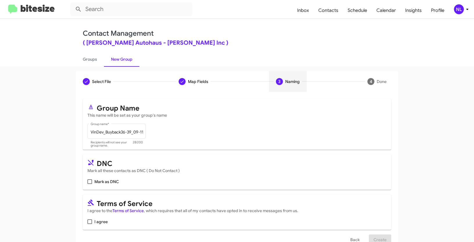
scroll to position [8, 0]
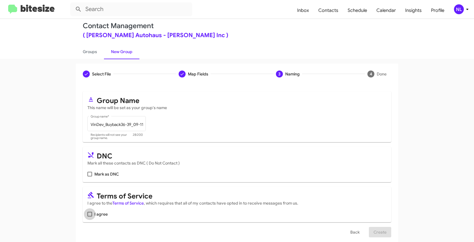
click at [94, 216] on span "I agree" at bounding box center [100, 214] width 13 height 7
click at [90, 217] on input "I agree" at bounding box center [89, 217] width 0 height 0
checkbox input "true"
click at [377, 231] on span "Create" at bounding box center [380, 232] width 13 height 10
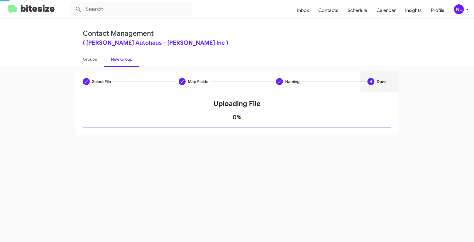
scroll to position [0, 0]
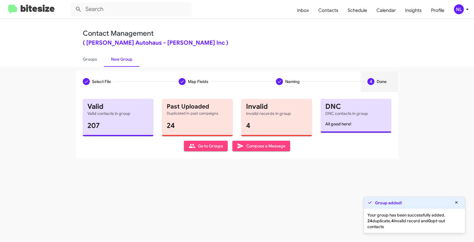
click at [201, 148] on span "Go to Groups" at bounding box center [206, 146] width 35 height 10
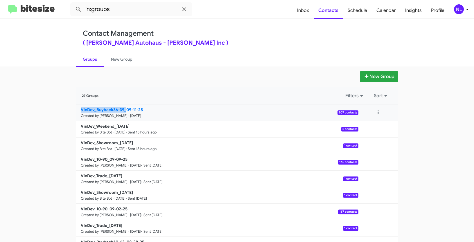
drag, startPoint x: 68, startPoint y: 110, endPoint x: 124, endPoint y: 110, distance: 56.1
click at [124, 110] on app-groups "New Group 27 Groups Filters Sort VinDev_Buyback36-39_09-11-25 Created by Nen Li…" at bounding box center [237, 178] width 474 height 214
copy b "VinDev_Buyback36-39_"
click at [121, 17] on mat-toolbar "in:groups Inbox Contacts Schedule Calendar Insights Profile NL" at bounding box center [237, 9] width 474 height 19
click at [121, 14] on input "in:groups" at bounding box center [131, 9] width 122 height 14
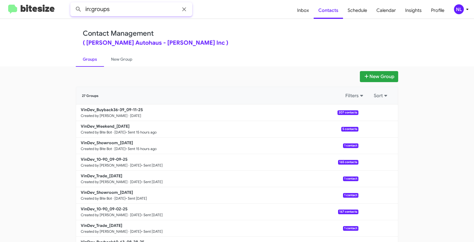
paste input "VinDev_Buyback36-39_"
type input "in:groups VinDev_Buyback36-39_"
click at [73, 3] on button at bounding box center [79, 9] width 12 height 12
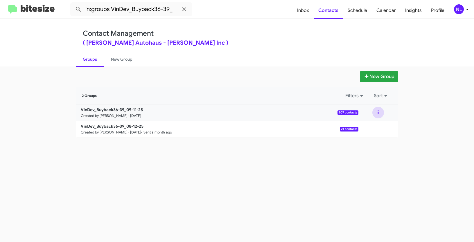
click at [376, 110] on button at bounding box center [378, 113] width 12 height 12
click at [366, 129] on button "View contacts" at bounding box center [361, 128] width 46 height 14
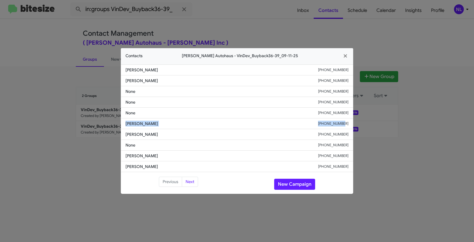
drag, startPoint x: 129, startPoint y: 123, endPoint x: 350, endPoint y: 126, distance: 220.8
click at [350, 126] on li "Austin Safi +14193435188" at bounding box center [237, 124] width 232 height 11
copy div "Austin Safi +14193435188"
click at [295, 185] on button "New Campaign" at bounding box center [294, 184] width 41 height 11
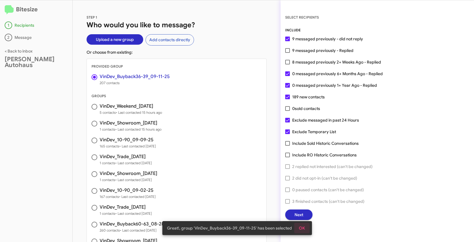
click at [302, 228] on span "OK" at bounding box center [302, 228] width 6 height 10
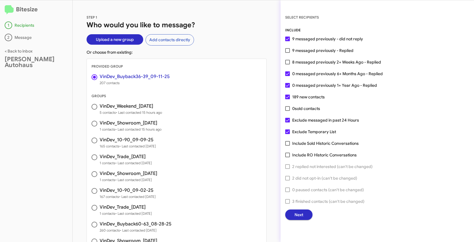
click at [297, 211] on span "Next" at bounding box center [299, 215] width 9 height 10
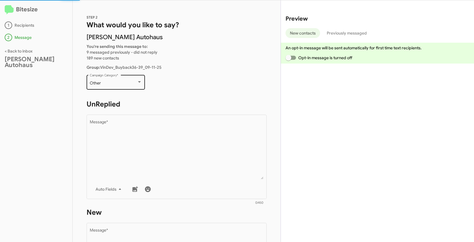
click at [123, 83] on div "Other" at bounding box center [113, 83] width 47 height 5
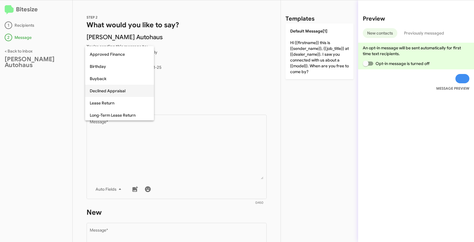
scroll to position [29, 0]
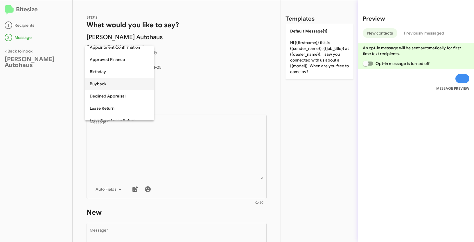
click at [98, 80] on span "Buyback" at bounding box center [120, 84] width 60 height 12
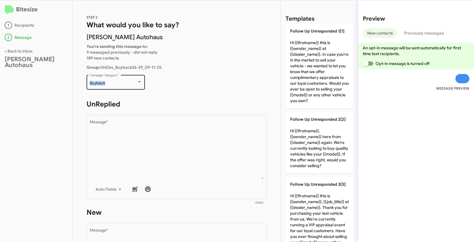
drag, startPoint x: 89, startPoint y: 83, endPoint x: 105, endPoint y: 83, distance: 16.0
click at [105, 83] on div "Buyback Campaign Category *" at bounding box center [116, 82] width 58 height 16
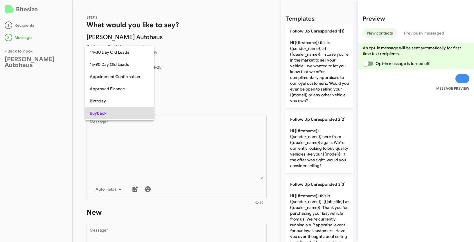
scroll to position [30, 0]
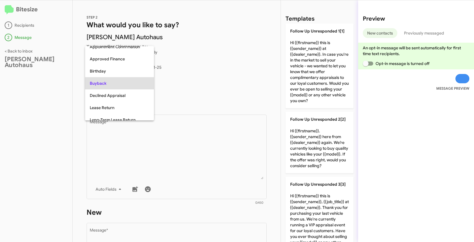
copy span "Buyback"
click at [205, 169] on div at bounding box center [237, 121] width 474 height 242
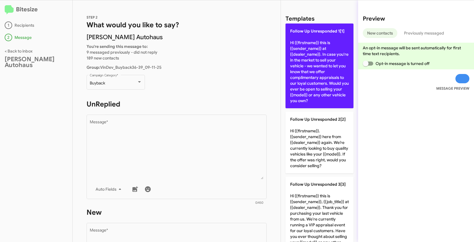
click at [313, 69] on p "Follow Up Unresponded 1[1] Hi {{firstname}} this is {{sender_name}} at {{dealer…" at bounding box center [320, 66] width 68 height 85
type textarea "Hi {{firstname}} this is {{sender_name}} at {{dealer_name}}. In case you're in …"
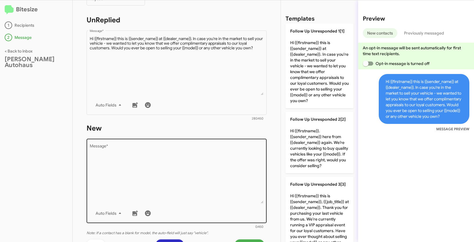
scroll to position [100, 0]
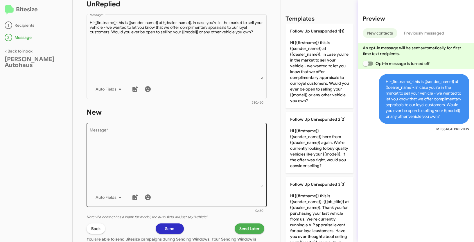
click at [204, 167] on textarea "Message *" at bounding box center [177, 157] width 174 height 59
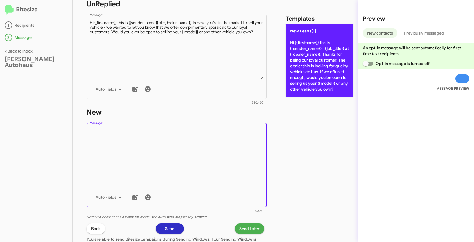
click at [310, 59] on p "New Leads[1] Hi {{firstname}} this is {{sender_name}}, {{job_title}} at {{deale…" at bounding box center [320, 60] width 68 height 73
type textarea "Hi {{firstname}} this is {{sender_name}}, {{job_title}} at {{dealer_name}}. Tha…"
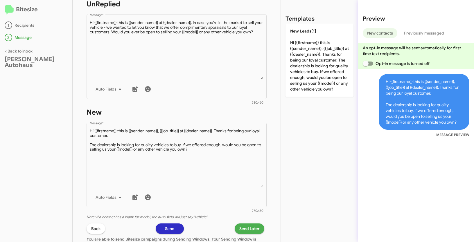
scroll to position [164, 0]
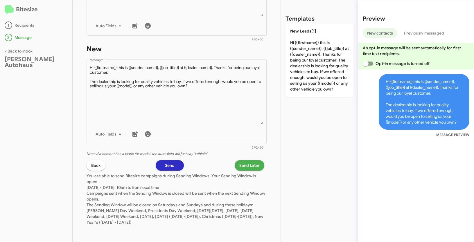
click at [248, 166] on span "Send Later" at bounding box center [249, 165] width 20 height 10
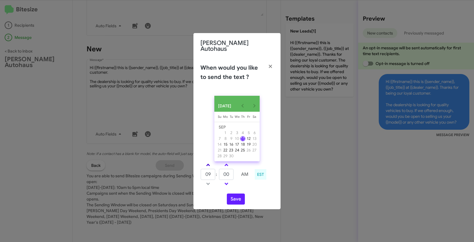
click at [208, 164] on span at bounding box center [208, 166] width 4 height 4
type input "10"
drag, startPoint x: 232, startPoint y: 174, endPoint x: 219, endPoint y: 170, distance: 13.4
click at [219, 170] on input "00" at bounding box center [226, 174] width 15 height 11
type input "31"
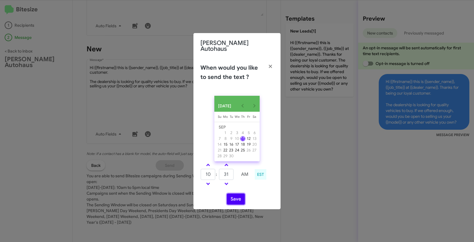
click at [234, 199] on button "Save" at bounding box center [236, 199] width 18 height 11
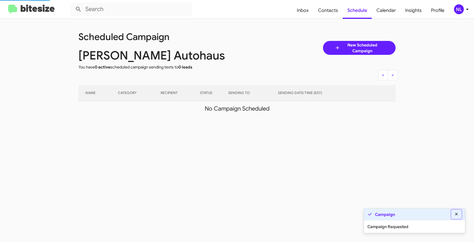
click at [459, 215] on icon at bounding box center [456, 214] width 5 height 4
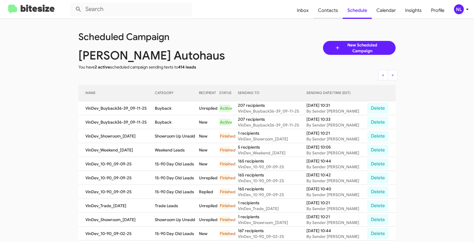
click at [330, 14] on span "Contacts" at bounding box center [327, 10] width 29 height 17
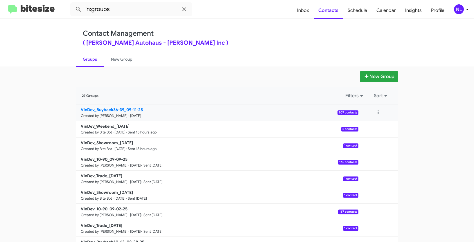
drag, startPoint x: 61, startPoint y: 109, endPoint x: 126, endPoint y: 111, distance: 64.2
click at [126, 111] on app-groups "New Group 27 Groups Filters Sort VinDev_Buyback36-39_09-11-25 Created by Nen Li…" at bounding box center [237, 178] width 474 height 214
copy b "VinDev_Buyback36-39_"
click at [124, 14] on input "in:groups" at bounding box center [131, 9] width 122 height 14
paste input "VinDev_Buyback36-39_"
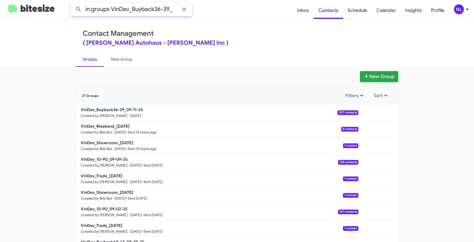
type input "in:groups VinDev_Buyback36-39_"
click at [73, 3] on button at bounding box center [79, 9] width 12 height 12
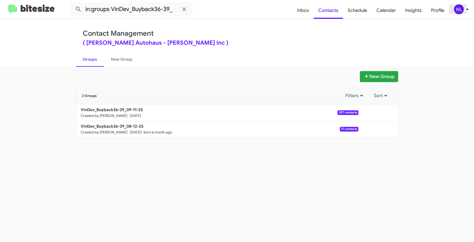
click at [460, 10] on div "NL" at bounding box center [459, 9] width 10 height 10
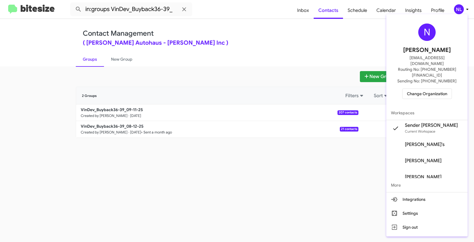
click at [426, 89] on span "Change Organization" at bounding box center [427, 94] width 40 height 10
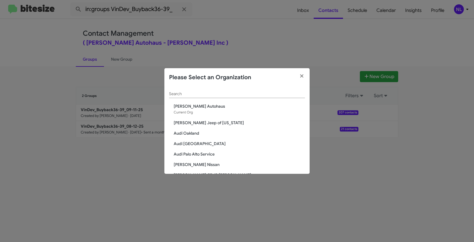
click at [185, 97] on div "Search" at bounding box center [237, 92] width 136 height 11
paste input "SERVICE: [PERSON_NAME]"
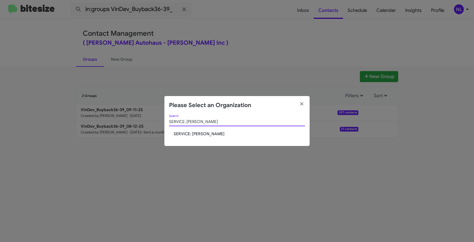
type input "SERVICE: [PERSON_NAME]"
click at [203, 133] on span "SERVICE: [PERSON_NAME]" at bounding box center [239, 134] width 131 height 6
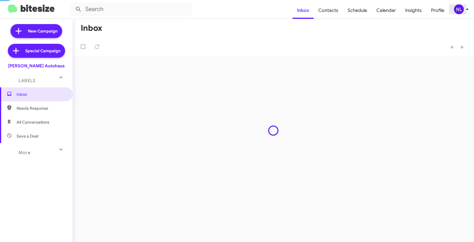
click at [457, 11] on div "NL" at bounding box center [459, 9] width 10 height 10
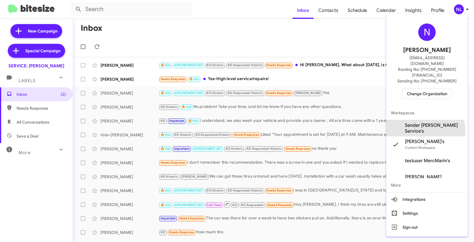
click at [421, 123] on span "Sender Mercedes Marin Service's" at bounding box center [434, 129] width 58 height 12
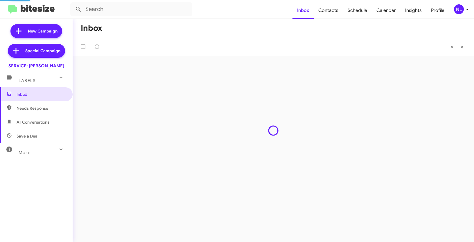
click at [330, 12] on span "Contacts" at bounding box center [328, 10] width 29 height 17
type input "in:groups"
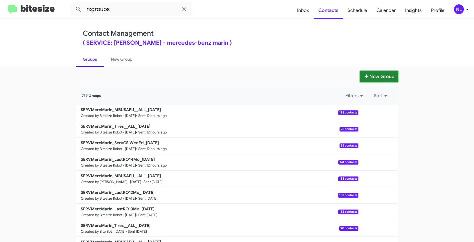
click at [374, 74] on button "New Group" at bounding box center [379, 76] width 38 height 11
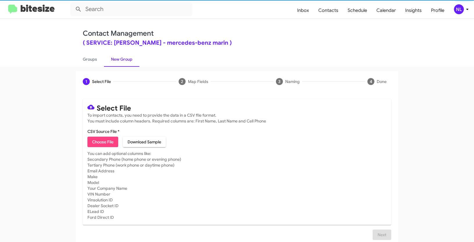
click at [113, 146] on button "Choose File" at bounding box center [102, 142] width 31 height 10
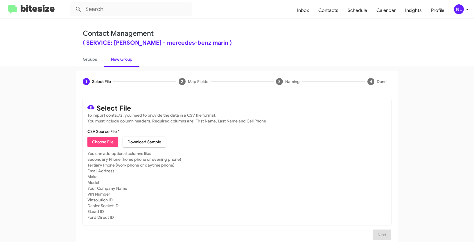
click at [283, 185] on mat-card-subtitle "You can add optional columns like: Secondary Phone (home phone or evening phone…" at bounding box center [236, 186] width 299 height 70
click at [101, 145] on span "Choose File" at bounding box center [102, 142] width 21 height 10
type input "SERVMercMarin_Tires__ALL_[DATE]"
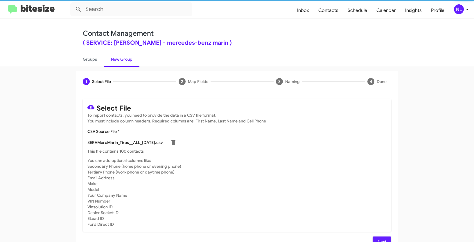
scroll to position [12, 0]
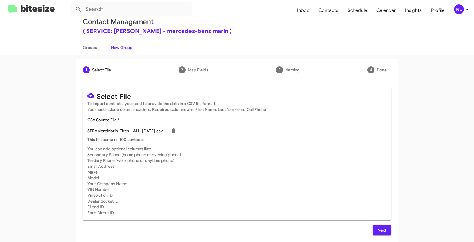
click at [381, 228] on span "Next" at bounding box center [381, 230] width 9 height 10
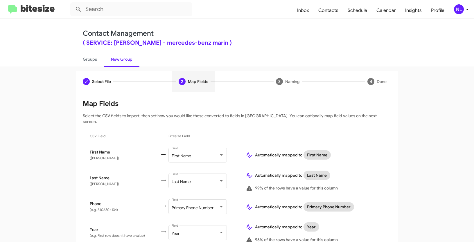
scroll to position [65, 0]
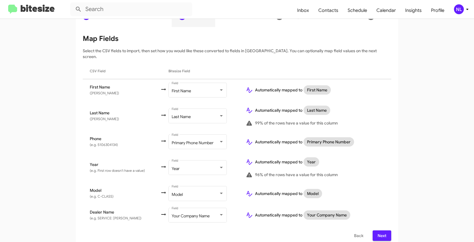
click at [377, 231] on span "Next" at bounding box center [381, 236] width 9 height 10
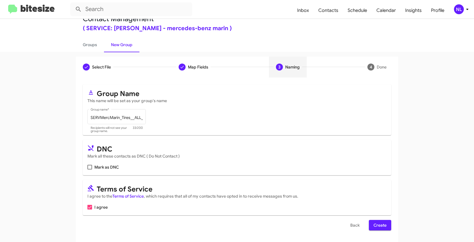
scroll to position [15, 0]
click at [379, 226] on span "Create" at bounding box center [380, 225] width 13 height 10
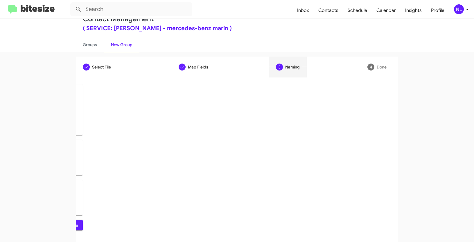
scroll to position [0, 0]
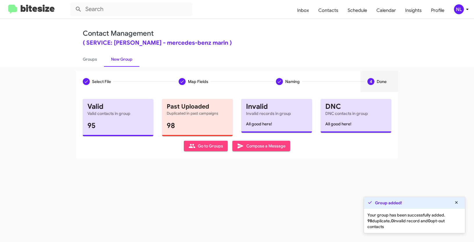
click at [203, 144] on span "Go to Groups" at bounding box center [206, 146] width 35 height 10
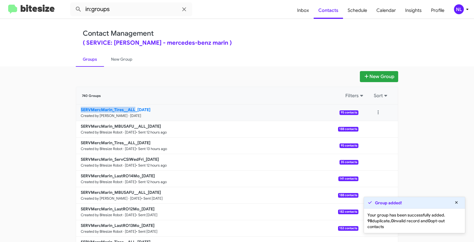
drag, startPoint x: 70, startPoint y: 109, endPoint x: 133, endPoint y: 108, distance: 62.8
click at [133, 108] on div "New Group 740 Groups Filters Sort SERVMercMarin_Tires__ALL_[DATE] Created by [P…" at bounding box center [236, 178] width 331 height 214
copy b "SERVMercMarin_Tires__ALL"
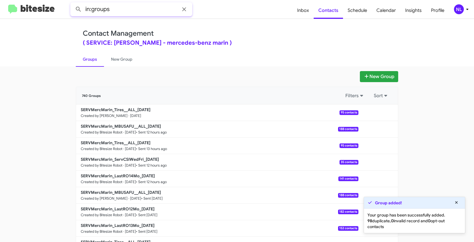
click at [126, 12] on input "in:groups" at bounding box center [131, 9] width 122 height 14
paste input "SERVMercMarin_Tires__ALL"
type input "in:groups SERVMercMarin_Tires__ALL"
click at [73, 3] on button at bounding box center [79, 9] width 12 height 12
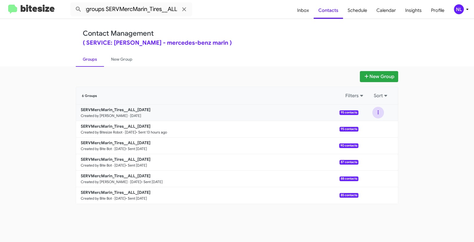
click at [378, 117] on button at bounding box center [378, 113] width 12 height 12
click at [372, 128] on button "View contacts" at bounding box center [361, 128] width 46 height 14
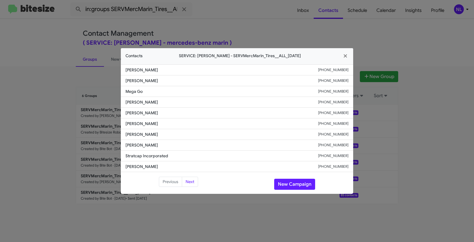
drag, startPoint x: 123, startPoint y: 103, endPoint x: 178, endPoint y: 106, distance: 55.3
click at [178, 106] on li "Corey Stodolnick +14155158743" at bounding box center [237, 102] width 232 height 11
copy span "Corey Stodolnick"
click at [294, 187] on button "New Campaign" at bounding box center [294, 184] width 41 height 11
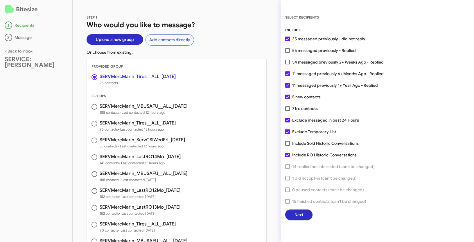
drag, startPoint x: 288, startPoint y: 52, endPoint x: 290, endPoint y: 54, distance: 3.1
click at [288, 52] on span at bounding box center [287, 50] width 5 height 5
click at [288, 53] on input "55 messaged previously - Replied" at bounding box center [287, 53] width 0 height 0
checkbox input "true"
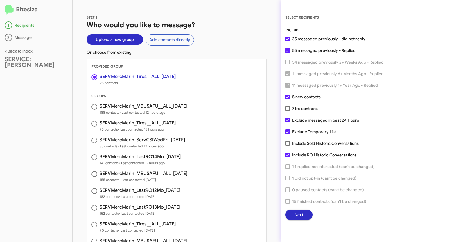
click at [299, 214] on span "Next" at bounding box center [299, 215] width 9 height 10
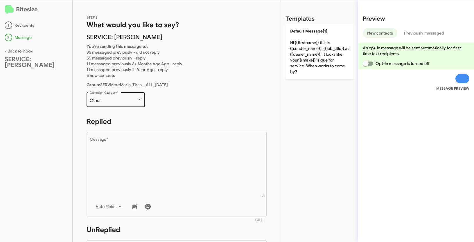
click at [123, 105] on div "Other Campaign Category *" at bounding box center [116, 99] width 52 height 16
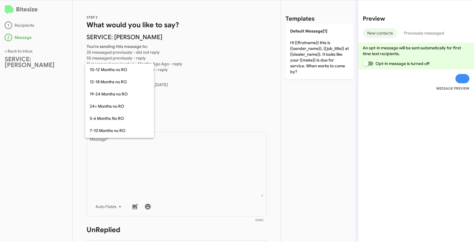
scroll to position [128, 0]
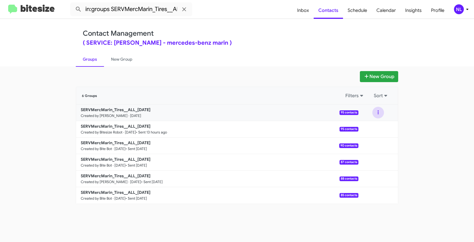
click at [379, 112] on button at bounding box center [378, 113] width 12 height 12
click at [372, 128] on button "View contacts" at bounding box center [361, 128] width 46 height 14
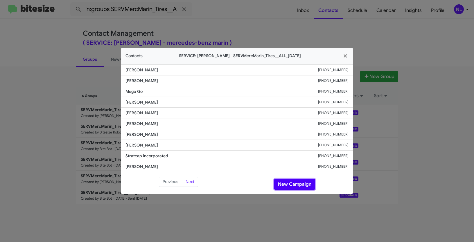
click at [287, 180] on button "New Campaign" at bounding box center [294, 184] width 41 height 11
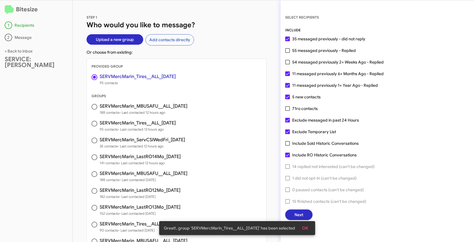
click at [286, 50] on span at bounding box center [287, 50] width 5 height 5
click at [287, 53] on input "55 messaged previously - Replied" at bounding box center [287, 53] width 0 height 0
checkbox input "true"
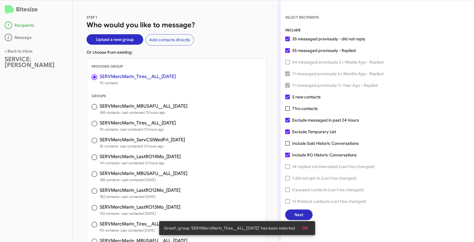
click at [287, 133] on span at bounding box center [287, 132] width 5 height 5
click at [287, 134] on input "Exclude Temporary List" at bounding box center [287, 134] width 0 height 0
checkbox input "false"
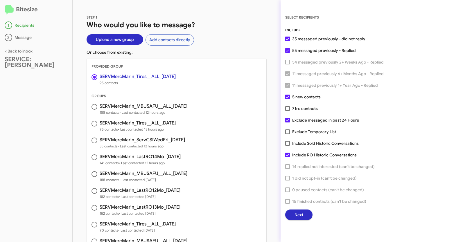
click at [307, 215] on button "Next" at bounding box center [298, 215] width 27 height 10
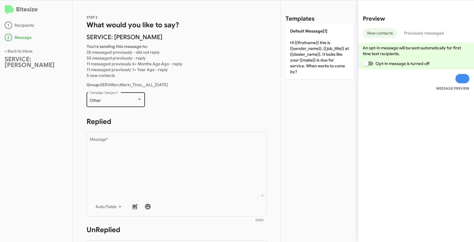
click at [125, 105] on div "Other Campaign Category *" at bounding box center [116, 99] width 52 height 16
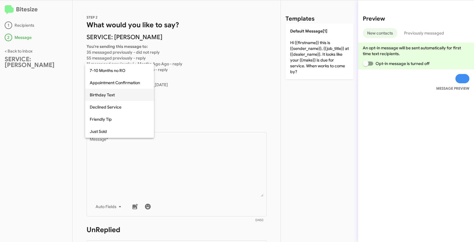
scroll to position [57, 0]
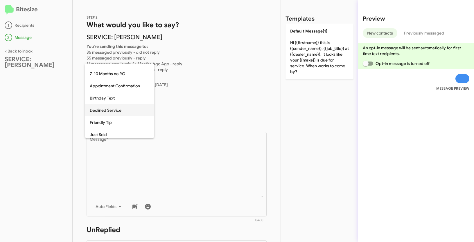
click at [110, 109] on span "Declined Service" at bounding box center [120, 110] width 60 height 12
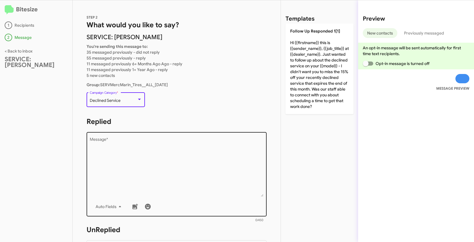
click at [140, 156] on textarea "Message *" at bounding box center [177, 167] width 174 height 59
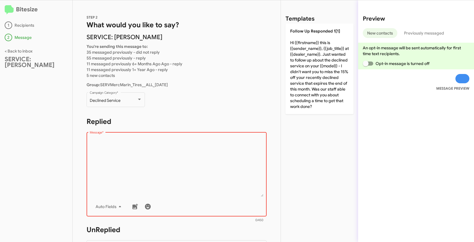
click at [129, 159] on textarea "Message *" at bounding box center [177, 167] width 174 height 59
paste textarea ""Hi {{firstname}} it's {{sender_name}}, at {{dealer_name}}. Thanks for being ou…"
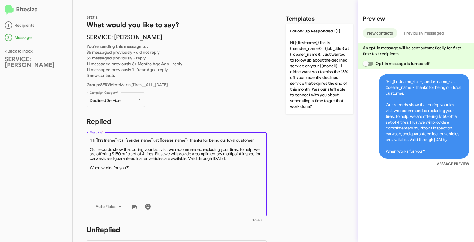
click at [92, 139] on textarea "Message *" at bounding box center [177, 167] width 174 height 59
click at [143, 172] on textarea "Message *" at bounding box center [177, 167] width 174 height 59
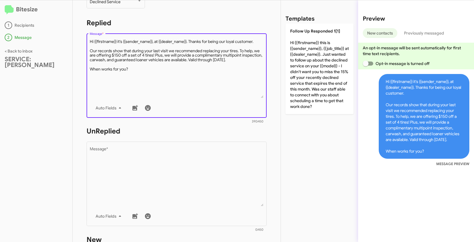
type textarea "Hi {{firstname}} it's {{sender_name}}, at {{dealer_name}}. Thanks for being our…"
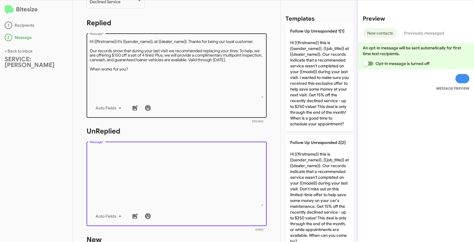
click at [144, 189] on textarea "Message *" at bounding box center [177, 176] width 174 height 59
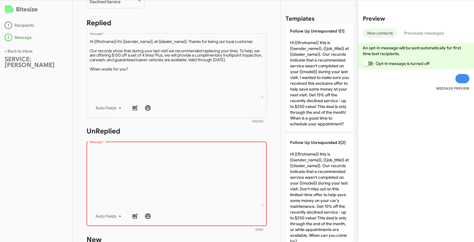
click at [137, 159] on textarea "Message *" at bounding box center [177, 176] width 174 height 59
paste textarea ""Hi {{firstname}} it's {{sender_name}}, {{job_title}} at {{dealer_name}}. Thank…"
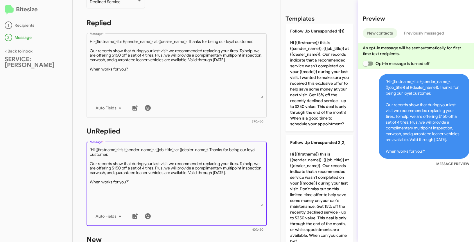
click at [92, 150] on textarea "Message *" at bounding box center [177, 176] width 174 height 59
click at [140, 185] on textarea "Message *" at bounding box center [177, 176] width 174 height 59
click at [138, 183] on textarea "Message *" at bounding box center [177, 176] width 174 height 59
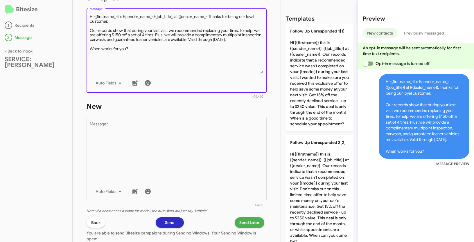
scroll to position [239, 0]
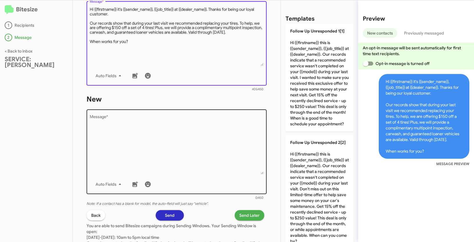
type textarea "Hi {{firstname}} it's {{sender_name}}, {{job_title}} at {{dealer_name}}. Thanks…"
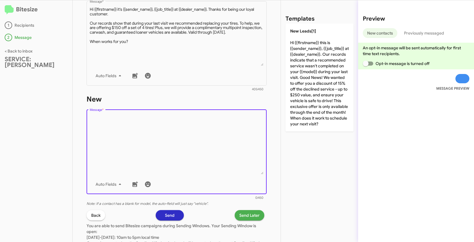
click at [166, 125] on textarea "Message *" at bounding box center [177, 144] width 174 height 59
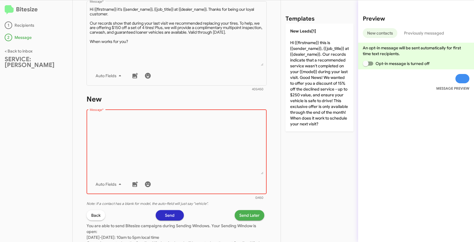
click at [140, 126] on textarea "Message *" at bounding box center [177, 144] width 174 height 59
paste textarea ""Hi {{firstname}} it's {{sender_name}}, {{job_title}} at {{dealer_name}}. Thank…"
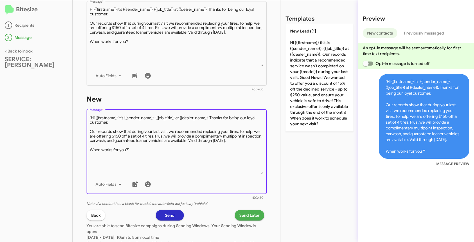
click at [92, 118] on textarea "Message *" at bounding box center [177, 144] width 174 height 59
click at [145, 150] on textarea "Message *" at bounding box center [177, 144] width 174 height 59
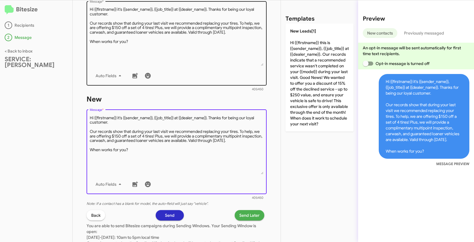
type textarea "Hi {{firstname}} it's {{sender_name}}, {{job_title}} at {{dealer_name}}. Thanks…"
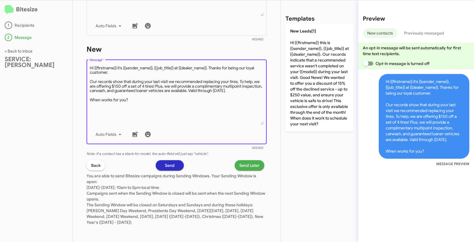
scroll to position [289, 0]
click at [241, 164] on span "Send Later" at bounding box center [249, 165] width 20 height 10
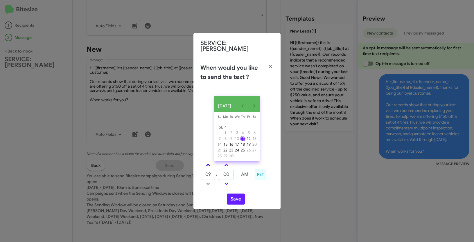
click at [208, 162] on link at bounding box center [208, 165] width 10 height 7
type input "10"
click at [237, 200] on button "Save" at bounding box center [236, 199] width 18 height 11
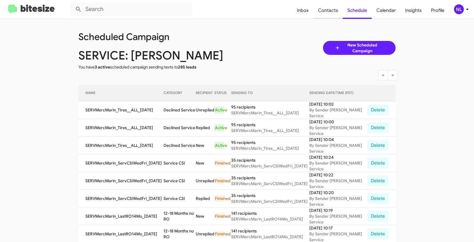
click at [325, 8] on span "Contacts" at bounding box center [327, 10] width 29 height 17
type input "in:groups"
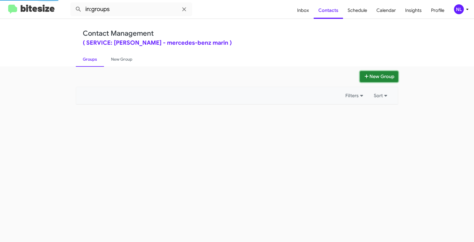
click at [382, 79] on button "New Group" at bounding box center [379, 76] width 38 height 11
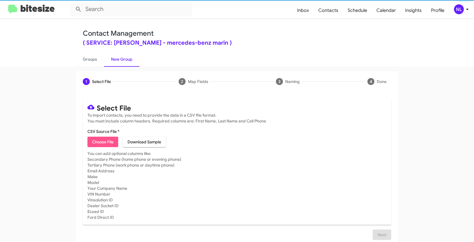
click at [89, 141] on button "Choose File" at bounding box center [102, 142] width 31 height 10
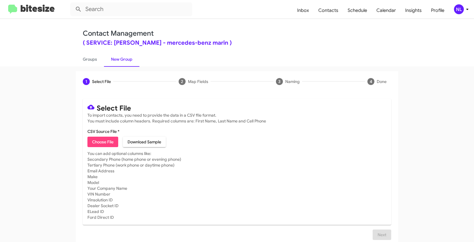
type input "SERVMercMarin_MBUSAFU__ALL_09-11-25"
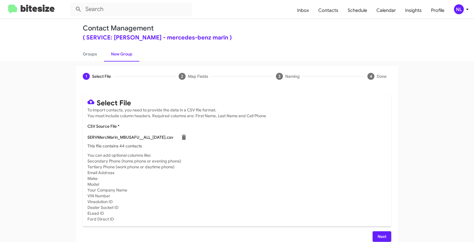
scroll to position [12, 0]
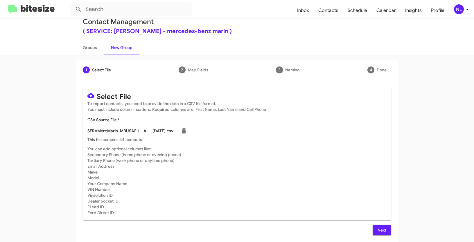
click at [381, 231] on span "Next" at bounding box center [381, 230] width 9 height 10
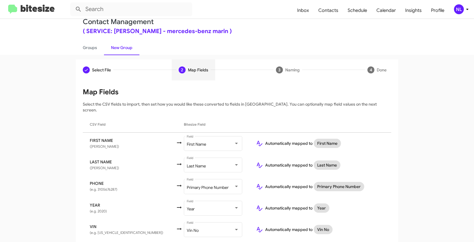
scroll to position [78, 0]
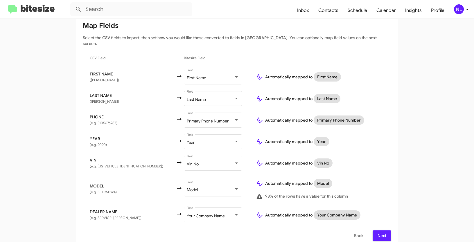
click at [386, 231] on button "Next" at bounding box center [382, 236] width 19 height 10
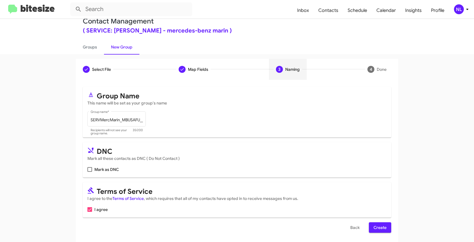
scroll to position [15, 0]
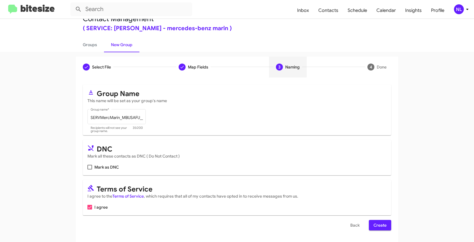
click at [377, 228] on span "Create" at bounding box center [380, 225] width 13 height 10
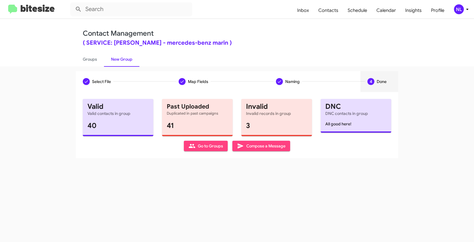
click at [207, 147] on span "Go to Groups" at bounding box center [206, 146] width 35 height 10
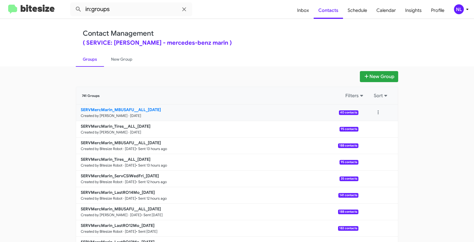
drag, startPoint x: 47, startPoint y: 109, endPoint x: 144, endPoint y: 109, distance: 96.7
click at [144, 109] on app-groups "New Group 741 Groups Filters Sort SERVMercMarin_MBUSAFU__ALL_09-11-25 Created b…" at bounding box center [237, 178] width 474 height 214
copy div "Filters Sort SERVMercMarin_MBUSAFU__ALL"
click at [123, 9] on input "in:groups" at bounding box center [131, 9] width 122 height 14
paste input "SERVMercMarin_MBUSAFU__ALL"
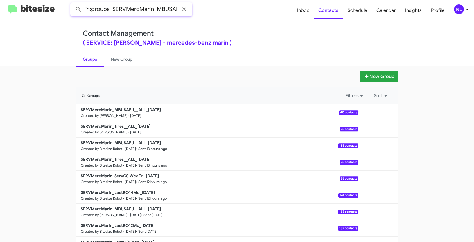
scroll to position [0, 21]
type input "in:groups SERVMercMarin_MBUSAFU__ALL"
click at [73, 3] on button at bounding box center [79, 9] width 12 height 12
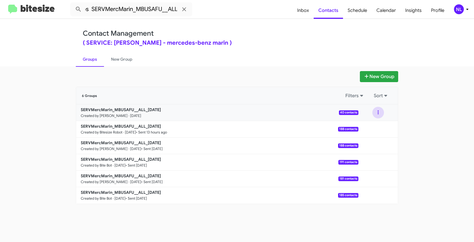
click at [374, 111] on button at bounding box center [378, 113] width 12 height 12
click at [374, 130] on button "View contacts" at bounding box center [361, 128] width 46 height 14
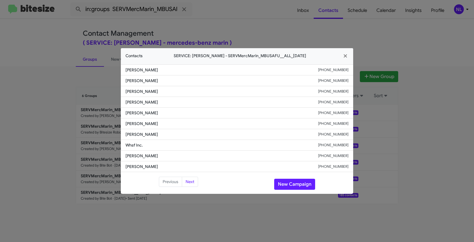
drag, startPoint x: 119, startPoint y: 101, endPoint x: 172, endPoint y: 102, distance: 53.2
click at [172, 102] on modal-container "Contacts SERVICE: Mercedes Marin - SERVMercMarin_MBUSAFU__ALL_09-11-25 William …" at bounding box center [237, 121] width 474 height 242
copy span "William Lazzaretti"
click at [295, 182] on button "New Campaign" at bounding box center [294, 184] width 41 height 11
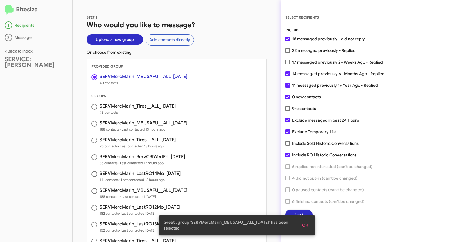
click at [309, 226] on button "OK" at bounding box center [304, 225] width 15 height 10
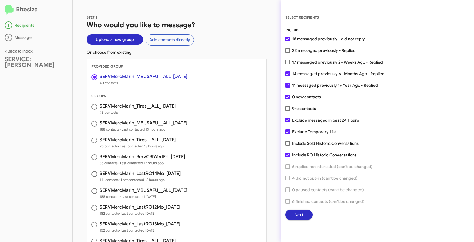
click at [286, 51] on span at bounding box center [287, 50] width 5 height 5
click at [287, 53] on input "22 messaged previously - Replied" at bounding box center [287, 53] width 0 height 0
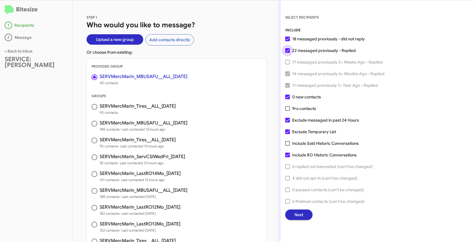
click at [286, 49] on span at bounding box center [287, 50] width 5 height 5
click at [287, 53] on input "22 messaged previously - Replied" at bounding box center [287, 53] width 0 height 0
checkbox input "false"
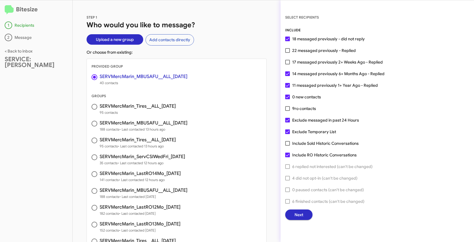
click at [288, 75] on span at bounding box center [287, 73] width 5 height 5
click at [288, 76] on input "14 messaged previously 6+ Months Ago - Replied" at bounding box center [287, 76] width 0 height 0
checkbox input "false"
click at [288, 89] on div "INCLUDE 18 messaged previously - did not reply 22 messaged previously - Replied…" at bounding box center [377, 123] width 184 height 193
click at [288, 86] on span at bounding box center [287, 85] width 5 height 5
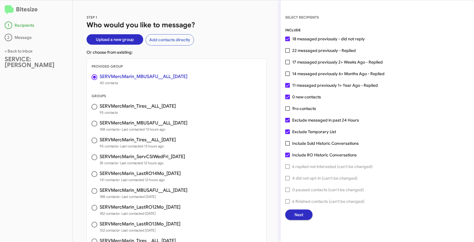
click at [288, 88] on input "11 messaged previously 1+ Year Ago - Replied" at bounding box center [287, 88] width 0 height 0
checkbox input "false"
click at [282, 94] on div "SELECT RECIPIENTS INCLUDE 18 messaged previously - did not reply 22 messaged pr…" at bounding box center [377, 117] width 193 height 206
click at [299, 216] on span "Next" at bounding box center [299, 215] width 9 height 10
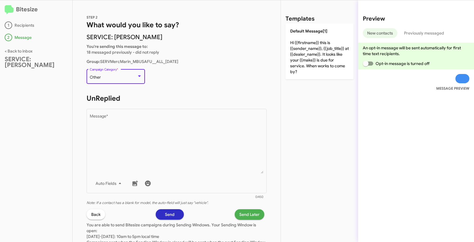
click at [121, 79] on div "Other" at bounding box center [113, 77] width 47 height 5
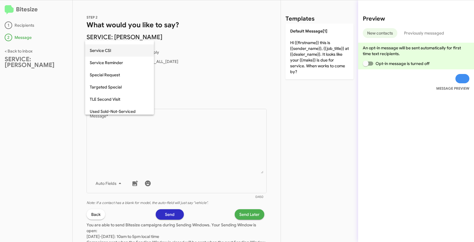
scroll to position [182, 0]
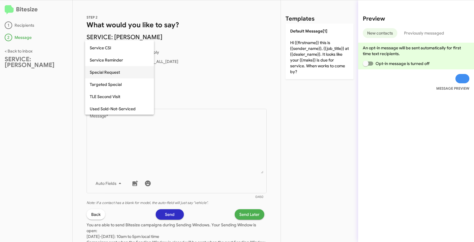
click at [103, 73] on span "Special Request" at bounding box center [120, 72] width 60 height 12
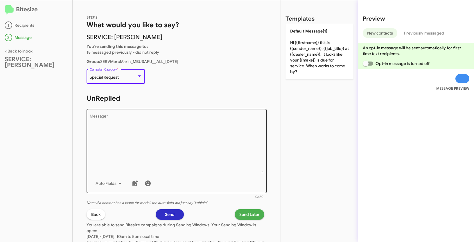
click at [140, 142] on textarea "Message *" at bounding box center [177, 143] width 174 height 59
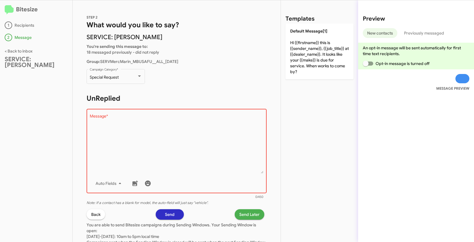
click at [138, 108] on div "Drop image here to insert Auto Fields Message *" at bounding box center [177, 151] width 174 height 86
click at [134, 123] on textarea "Message *" at bounding box center [177, 143] width 174 height 59
paste textarea ""Hi {{firstname}} it's {{sender_name}}, {{job_title}} at {{dealer_name}}. Just …"
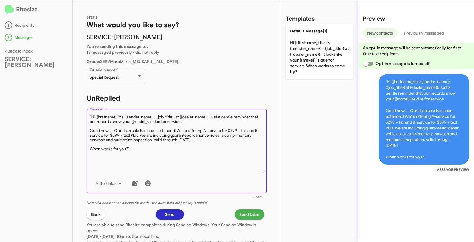
click at [91, 116] on textarea "Message *" at bounding box center [177, 143] width 174 height 59
click at [140, 152] on textarea "Message *" at bounding box center [177, 143] width 174 height 59
click at [139, 151] on textarea "Message *" at bounding box center [177, 143] width 174 height 59
type textarea "Hi {{firstname}} it's {{sender_name}}, {{job_title}} at {{dealer_name}}. Just a…"
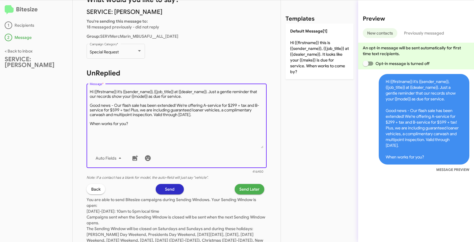
scroll to position [45, 0]
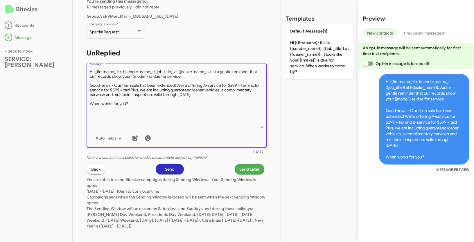
click at [250, 168] on span "Send Later" at bounding box center [249, 169] width 20 height 10
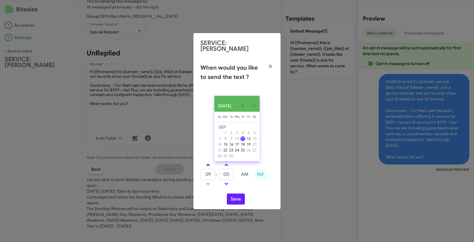
click at [209, 164] on span at bounding box center [208, 166] width 4 height 4
type input "10"
click at [227, 164] on span at bounding box center [227, 166] width 4 height 4
type input "10"
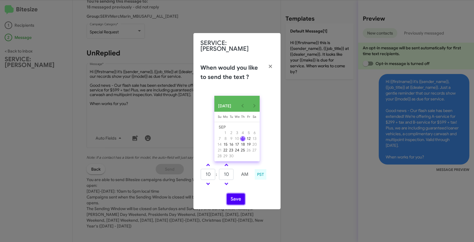
click at [236, 199] on button "Save" at bounding box center [236, 199] width 18 height 11
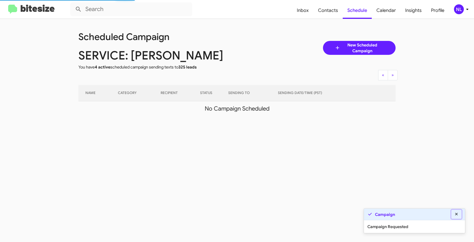
click at [456, 214] on icon at bounding box center [456, 214] width 3 height 3
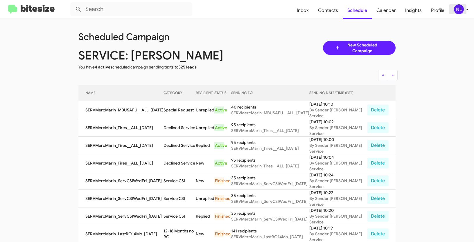
click at [458, 8] on div "NL" at bounding box center [459, 9] width 10 height 10
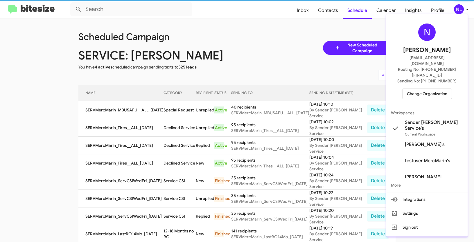
click at [432, 89] on span "Change Organization" at bounding box center [427, 94] width 40 height 10
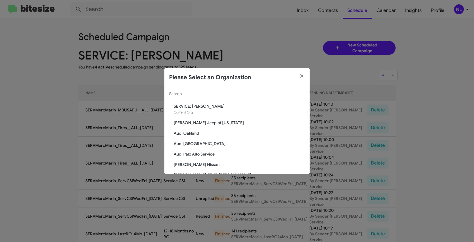
click at [190, 96] on input "Search" at bounding box center [237, 94] width 136 height 5
paste input "SERVICE: Volkswagen Laurel"
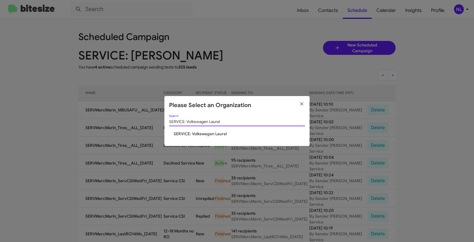
type input "SERVICE: Volkswagen Laurel"
click at [187, 131] on span "SERVICE: Volkswagen Laurel" at bounding box center [239, 134] width 131 height 6
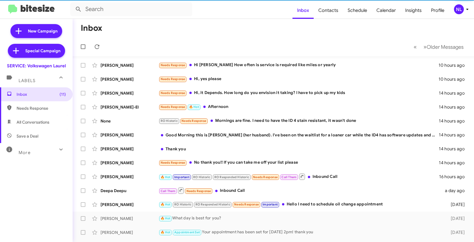
click at [460, 9] on div "NL" at bounding box center [459, 9] width 10 height 10
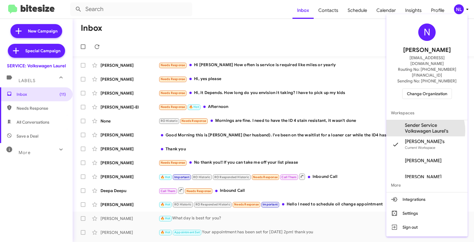
click at [420, 123] on span "Sender Service Volkswagen Laurel's" at bounding box center [434, 129] width 58 height 12
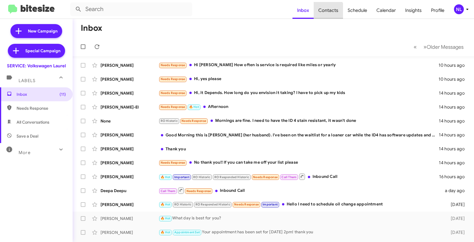
click at [328, 12] on span "Contacts" at bounding box center [328, 10] width 29 height 17
type input "in:groups"
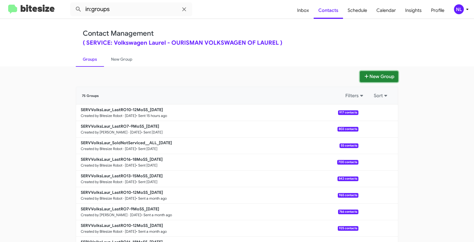
click at [383, 75] on button "New Group" at bounding box center [379, 76] width 38 height 11
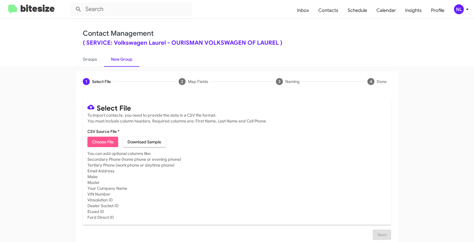
click at [97, 141] on span "Choose File" at bounding box center [102, 142] width 21 height 10
type input "SERVVolksLaur_SoldNotServiced__ALL_[DATE]"
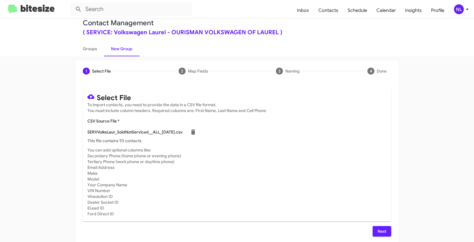
scroll to position [12, 0]
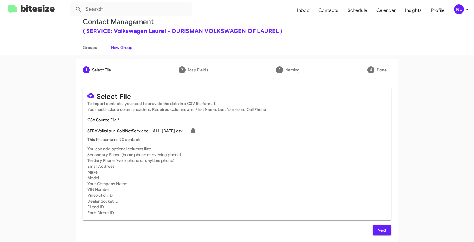
click at [381, 229] on span "Next" at bounding box center [381, 230] width 9 height 10
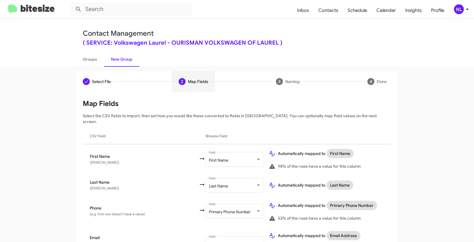
scroll to position [187, 0]
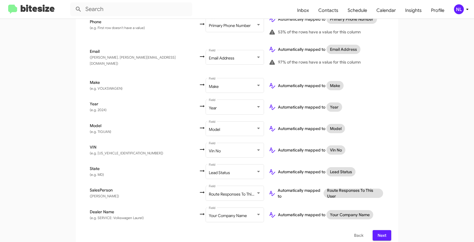
click at [385, 230] on span "Next" at bounding box center [381, 235] width 9 height 10
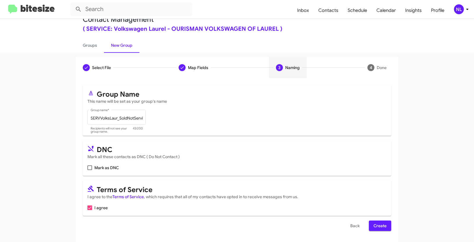
scroll to position [15, 0]
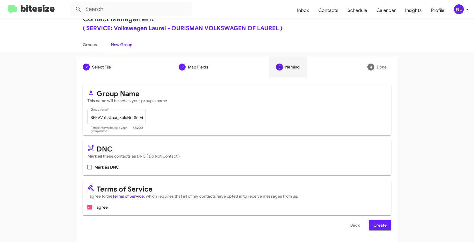
click at [381, 225] on span "Create" at bounding box center [380, 225] width 13 height 10
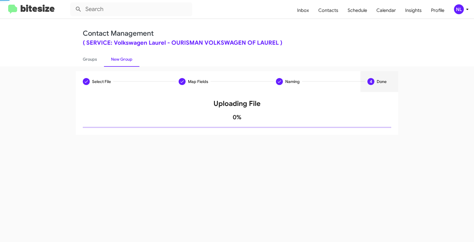
scroll to position [0, 0]
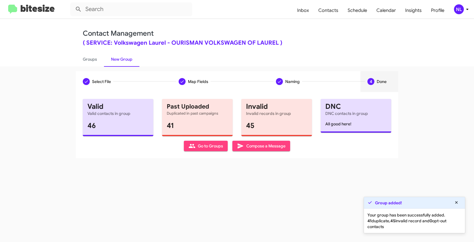
click at [206, 150] on span "Go to Groups" at bounding box center [206, 146] width 35 height 10
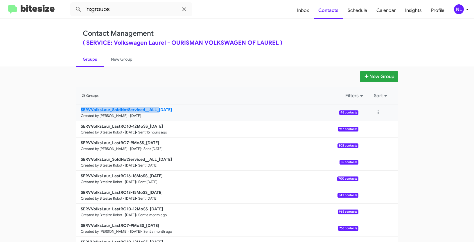
drag, startPoint x: 45, startPoint y: 112, endPoint x: 156, endPoint y: 109, distance: 110.7
click at [156, 109] on app-groups "New Group 76 Groups Filters Sort SERVVolksLaur_SoldNotServiced__ALL_[DATE] Crea…" at bounding box center [237, 178] width 474 height 214
copy b "SERVVolksLaur_SoldNotServiced__ALL_"
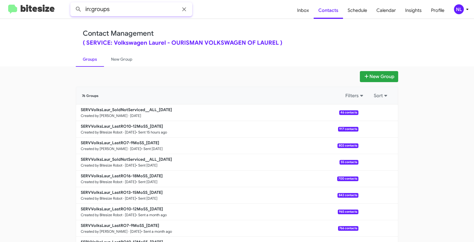
click at [126, 15] on input "in:groups" at bounding box center [131, 9] width 122 height 14
paste input "SERVVolksLaur_SoldNotServiced__ALL_"
type input "in:groups SERVVolksLaur_SoldNotServiced__ALL_"
click at [73, 3] on button at bounding box center [79, 9] width 12 height 12
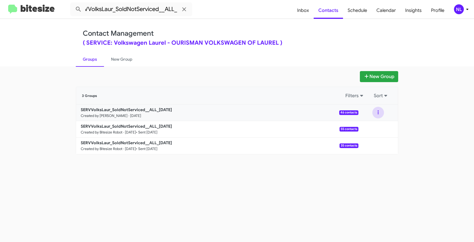
click at [377, 112] on button at bounding box center [378, 113] width 12 height 12
click at [370, 131] on button "View contacts" at bounding box center [361, 128] width 46 height 14
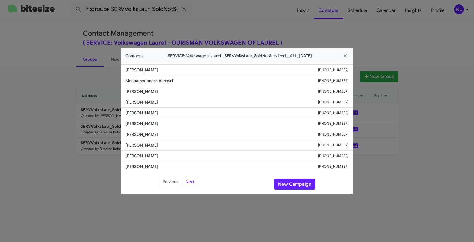
drag, startPoint x: 141, startPoint y: 91, endPoint x: 172, endPoint y: 91, distance: 30.5
click at [172, 91] on span "[PERSON_NAME]" at bounding box center [222, 92] width 193 height 6
click at [192, 110] on span "[PERSON_NAME]" at bounding box center [222, 113] width 193 height 6
drag, startPoint x: 124, startPoint y: 91, endPoint x: 176, endPoint y: 93, distance: 52.6
click at [176, 93] on li "[PERSON_NAME] [PHONE_NUMBER]" at bounding box center [237, 91] width 232 height 11
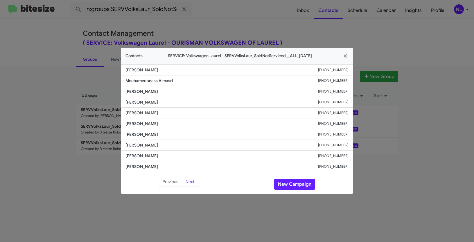
copy span "[PERSON_NAME]"
click at [291, 184] on button "New Campaign" at bounding box center [294, 184] width 41 height 11
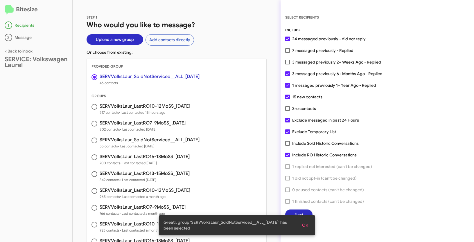
click at [306, 225] on span "OK" at bounding box center [305, 225] width 6 height 10
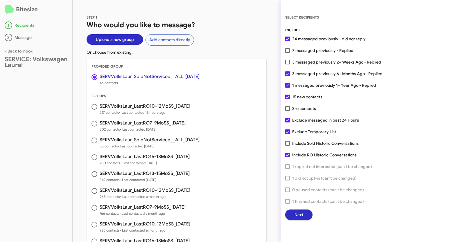
click at [290, 49] on label "7 messaged previously - Replied" at bounding box center [319, 50] width 68 height 7
click at [288, 53] on input "7 messaged previously - Replied" at bounding box center [287, 53] width 0 height 0
checkbox input "true"
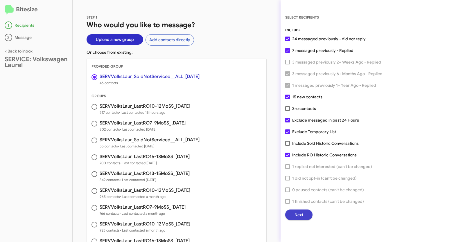
click at [300, 217] on span "Next" at bounding box center [299, 215] width 9 height 10
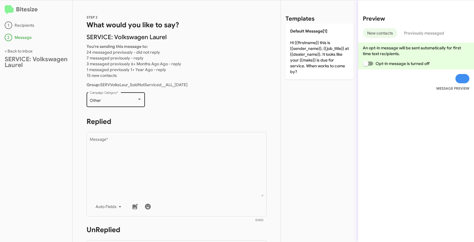
click at [112, 100] on div "Other" at bounding box center [113, 100] width 47 height 5
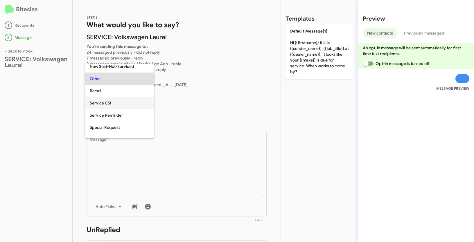
scroll to position [155, 0]
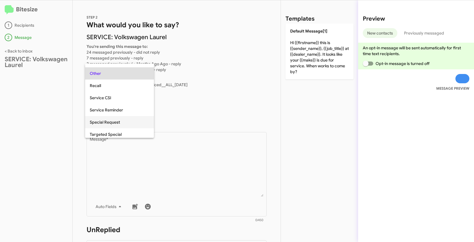
click at [115, 120] on span "Special Request" at bounding box center [120, 122] width 60 height 12
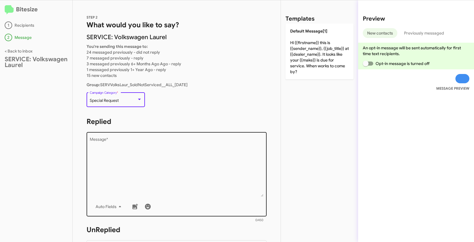
drag, startPoint x: 130, startPoint y: 152, endPoint x: 124, endPoint y: 141, distance: 12.5
click at [130, 152] on textarea "Message *" at bounding box center [177, 167] width 174 height 59
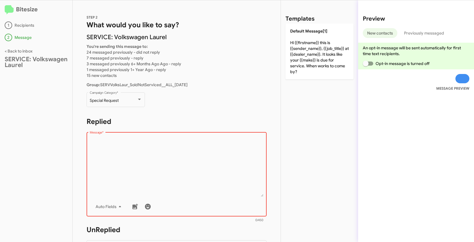
click at [158, 157] on textarea "Message *" at bounding box center [177, 167] width 174 height 59
paste textarea ""Hi {{firstname}}, this is {{sender_name}}, at {{dealer_name}}. Congrats again …"
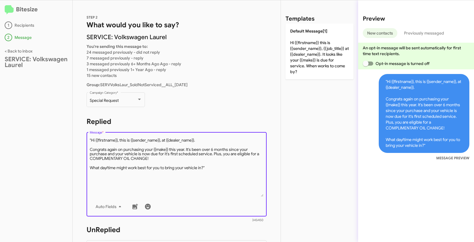
click at [92, 139] on textarea "Message *" at bounding box center [177, 167] width 174 height 59
click at [220, 165] on textarea "Message *" at bounding box center [177, 167] width 174 height 59
click at [218, 166] on textarea "Message *" at bounding box center [177, 167] width 174 height 59
type textarea "Hi {{firstname}}, this is {{sender_name}}, at {{dealer_name}}. Congrats again o…"
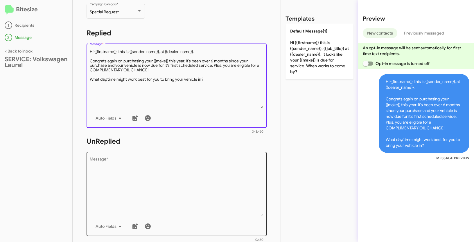
click at [155, 192] on textarea "Message *" at bounding box center [177, 186] width 174 height 59
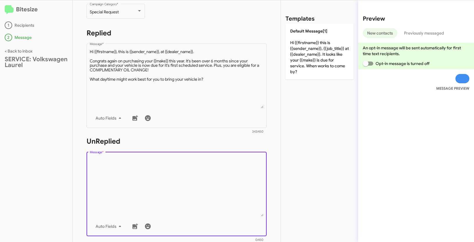
paste textarea ""Hi {{firstname}}, this is {{sender_name}}, {{job_title}} at {{dealer_name}}. C…"
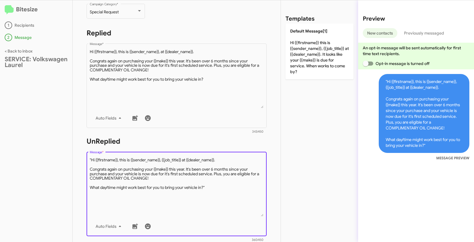
click at [91, 158] on textarea "Message *" at bounding box center [177, 186] width 174 height 59
click at [226, 188] on textarea "Message *" at bounding box center [177, 186] width 174 height 59
type textarea "Hi {{firstname}}, this is {{sender_name}}, {{job_title}} at {{dealer_name}}. Co…"
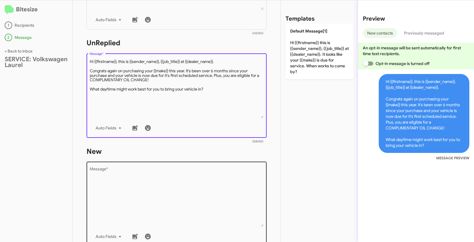
click at [146, 204] on textarea "Message *" at bounding box center [177, 197] width 174 height 59
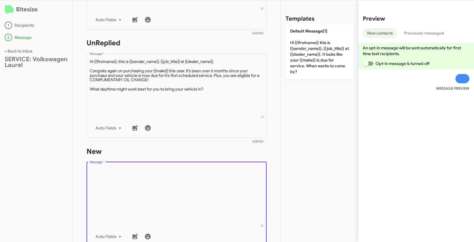
paste textarea ""Hi {{firstname}}, this is {{sender_name}}, {{job_title}} at {{dealer_name}}. C…"
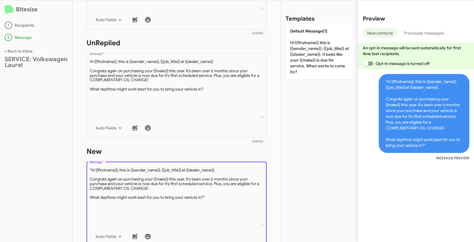
click at [92, 170] on textarea "Message *" at bounding box center [177, 197] width 174 height 59
click at [220, 199] on textarea "Message *" at bounding box center [177, 197] width 174 height 59
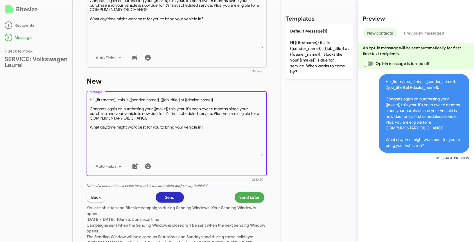
scroll to position [258, 0]
type textarea "Hi {{firstname}}, this is {{sender_name}}, {{job_title}} at {{dealer_name}}. Co…"
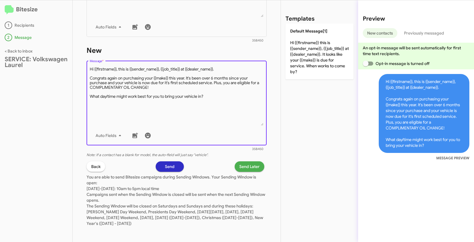
scroll to position [289, 0]
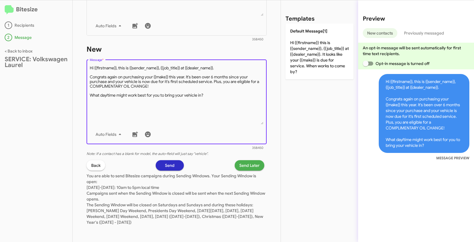
click at [243, 165] on span "Send Later" at bounding box center [249, 165] width 20 height 10
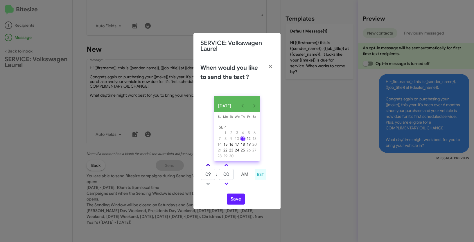
click at [207, 167] on span at bounding box center [208, 166] width 4 height 4
type input "11"
drag, startPoint x: 232, startPoint y: 176, endPoint x: 221, endPoint y: 175, distance: 10.2
click at [221, 175] on input "00" at bounding box center [226, 174] width 15 height 11
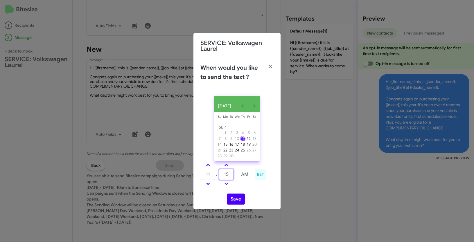
type input "15"
click at [240, 199] on button "Save" at bounding box center [236, 199] width 18 height 11
